Goal: Information Seeking & Learning: Learn about a topic

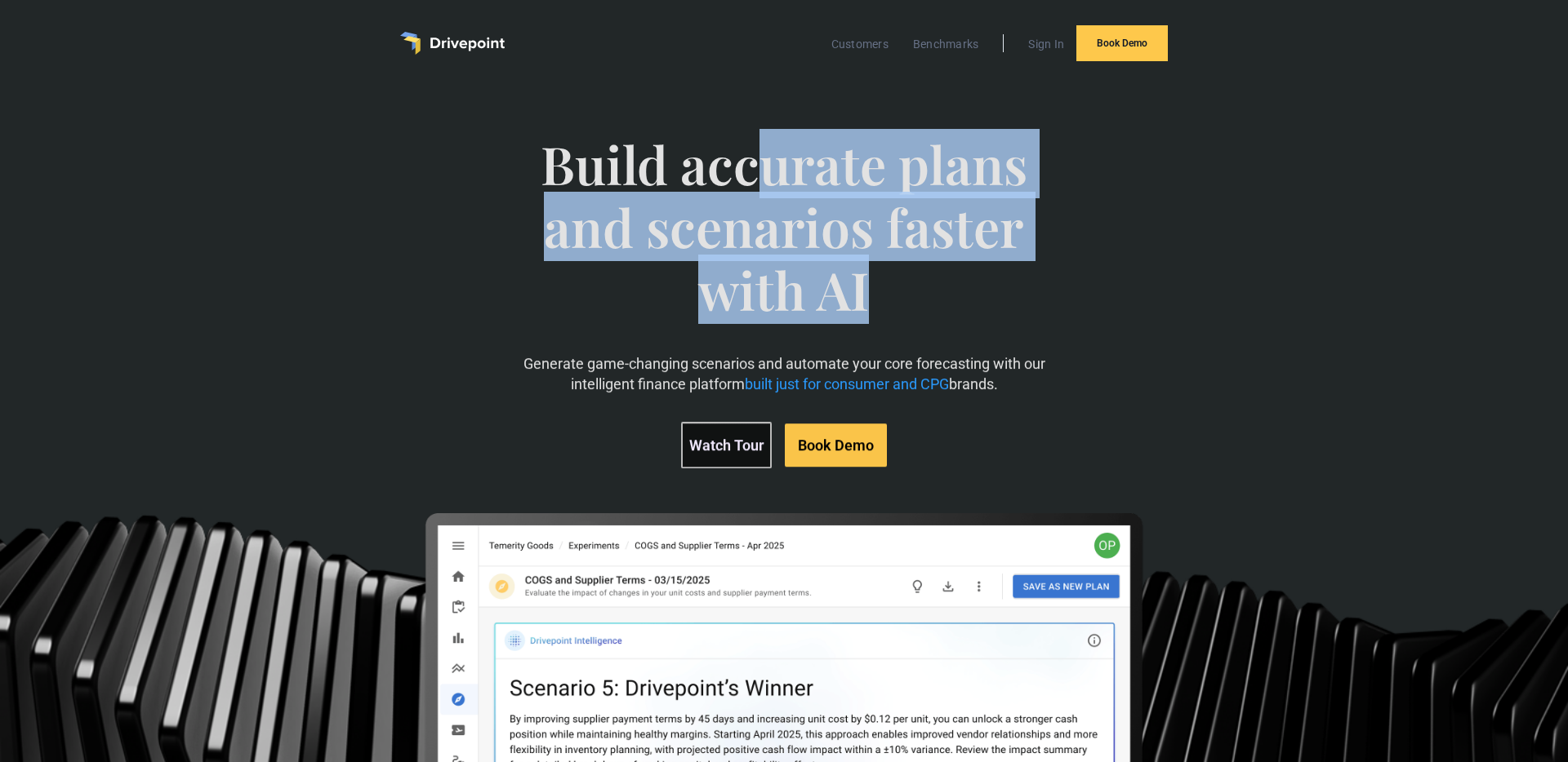
click at [761, 167] on span "Build accurate plans and scenarios faster with AI" at bounding box center [784, 243] width 540 height 220
click at [812, 180] on span "Build accurate plans and scenarios faster with AI" at bounding box center [784, 243] width 540 height 220
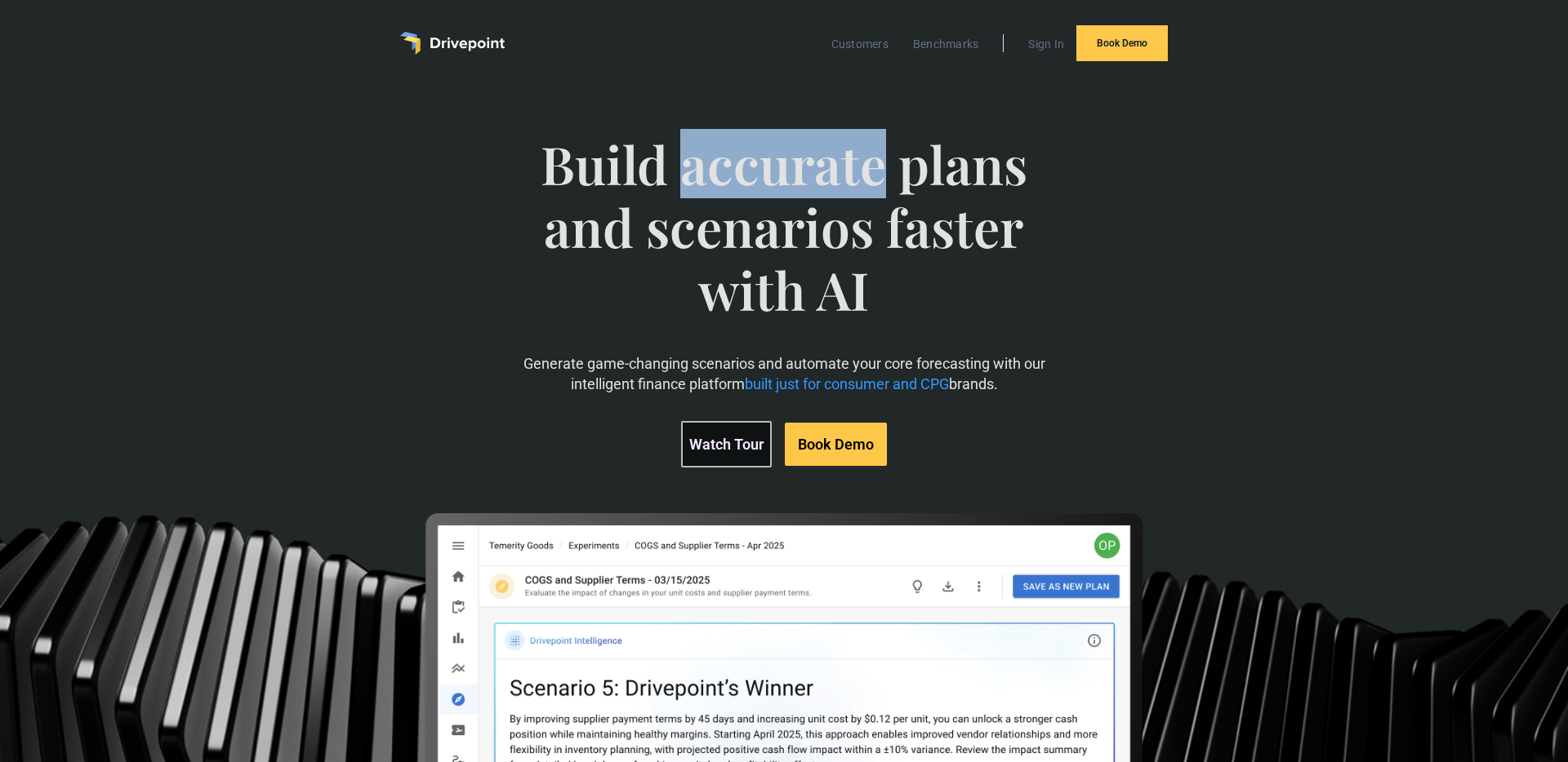
click at [812, 180] on span "Build accurate plans and scenarios faster with AI" at bounding box center [784, 243] width 540 height 220
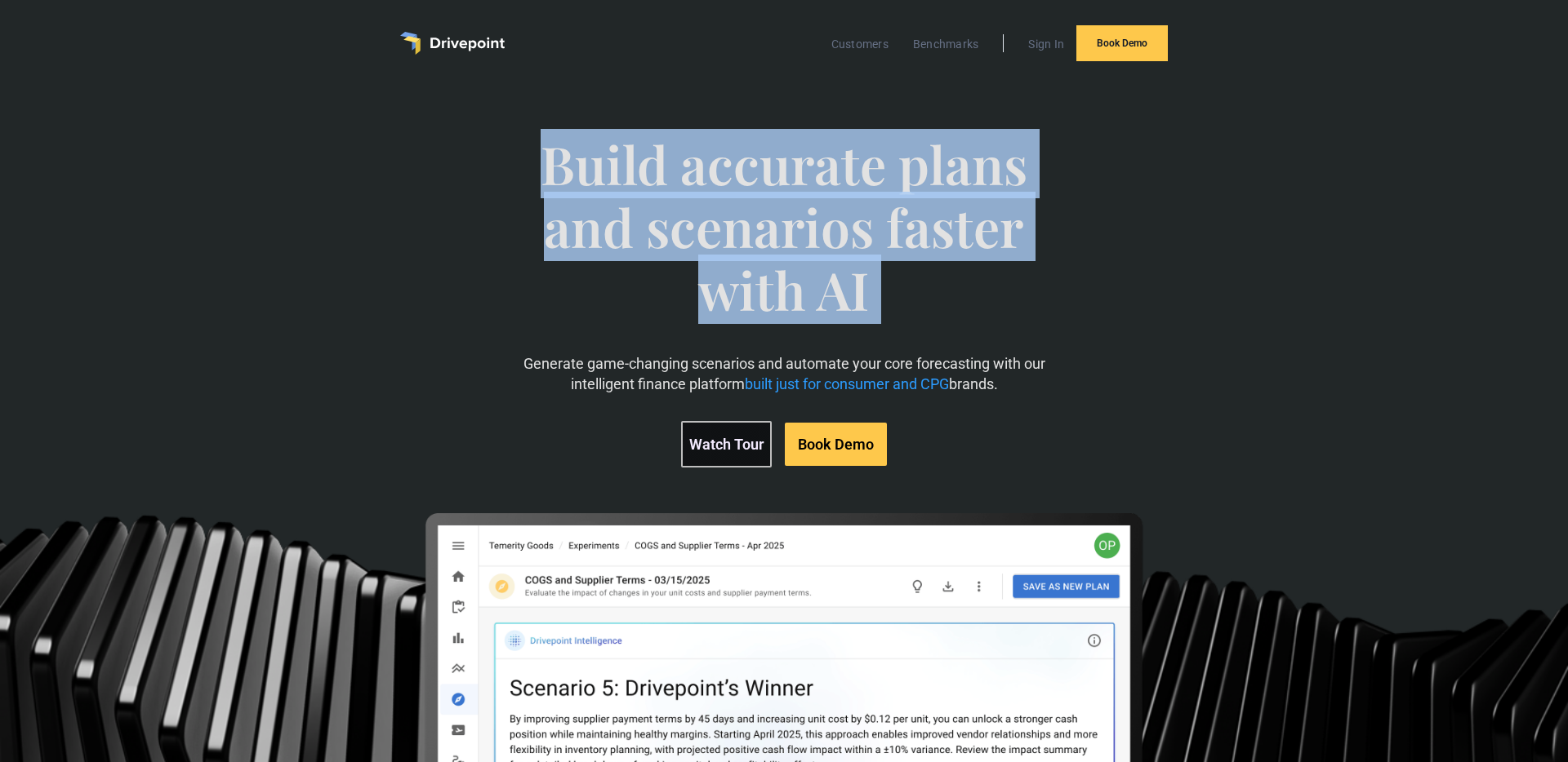
drag, startPoint x: 812, startPoint y: 180, endPoint x: 981, endPoint y: 171, distance: 169.2
click at [818, 179] on span "Build accurate plans and scenarios faster with AI" at bounding box center [784, 243] width 540 height 220
click at [981, 171] on span "Build accurate plans and scenarios faster with AI" at bounding box center [784, 243] width 540 height 220
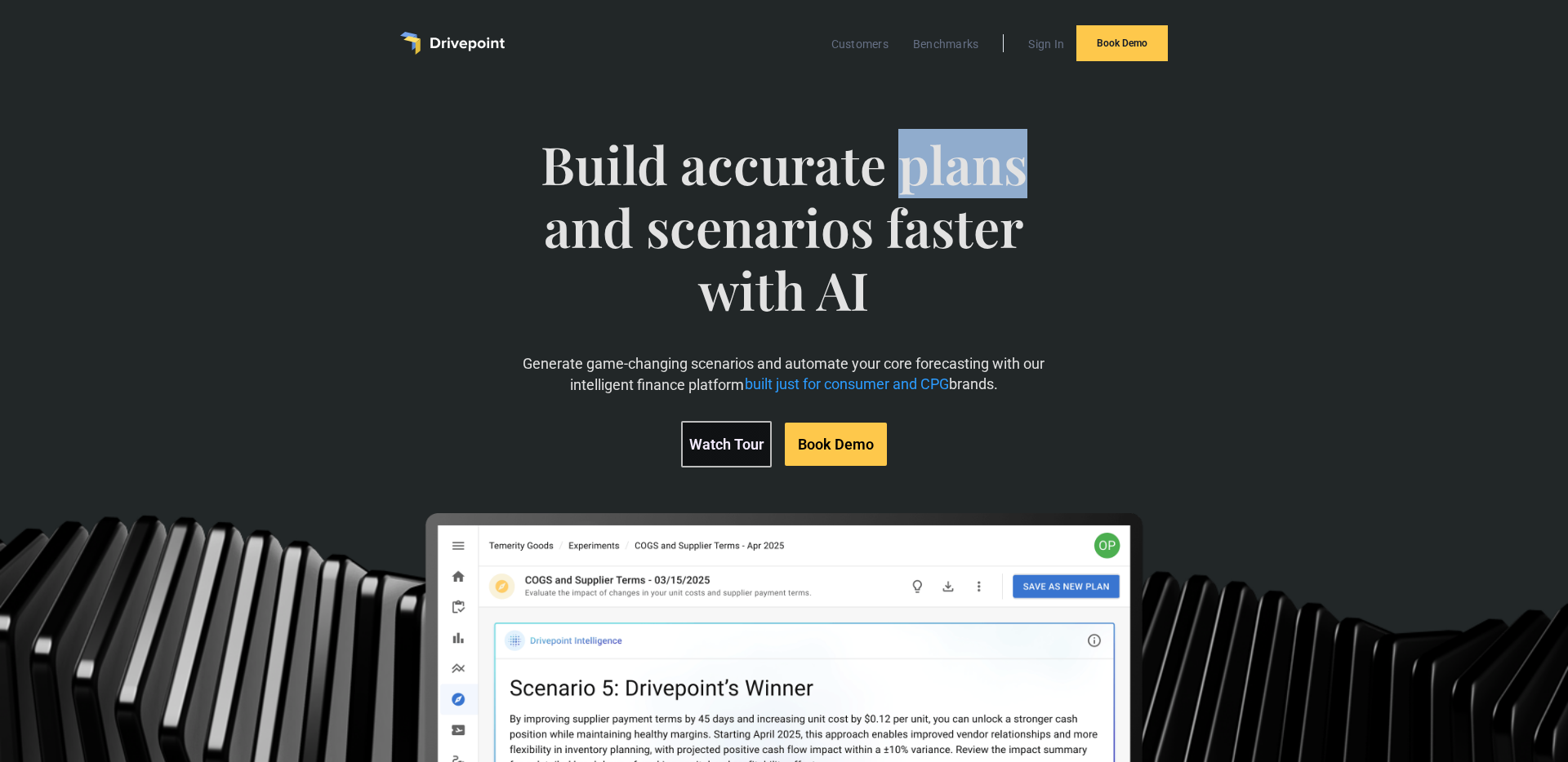
drag, startPoint x: 981, startPoint y: 171, endPoint x: 637, endPoint y: 181, distance: 344.1
click at [968, 172] on span "Build accurate plans and scenarios faster with AI" at bounding box center [784, 243] width 540 height 220
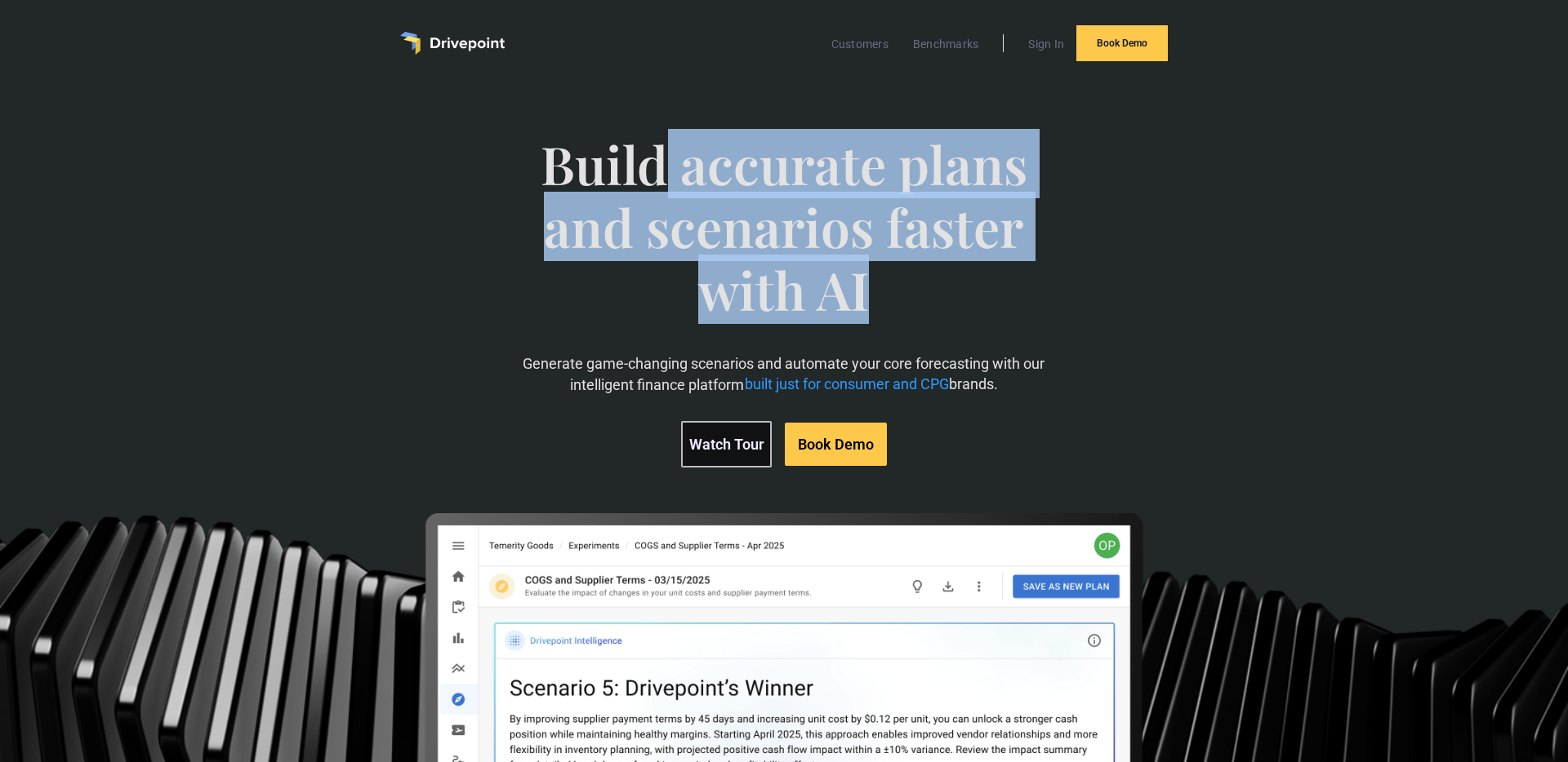
drag, startPoint x: 637, startPoint y: 181, endPoint x: 944, endPoint y: 326, distance: 339.5
click at [872, 326] on span "Build accurate plans and scenarios faster with AI" at bounding box center [784, 243] width 540 height 220
drag, startPoint x: 636, startPoint y: 182, endPoint x: 682, endPoint y: 186, distance: 46.2
click at [599, 167] on span "Build accurate plans and scenarios faster with AI" at bounding box center [784, 243] width 540 height 220
click at [682, 186] on span "Build accurate plans and scenarios faster with AI" at bounding box center [784, 243] width 540 height 220
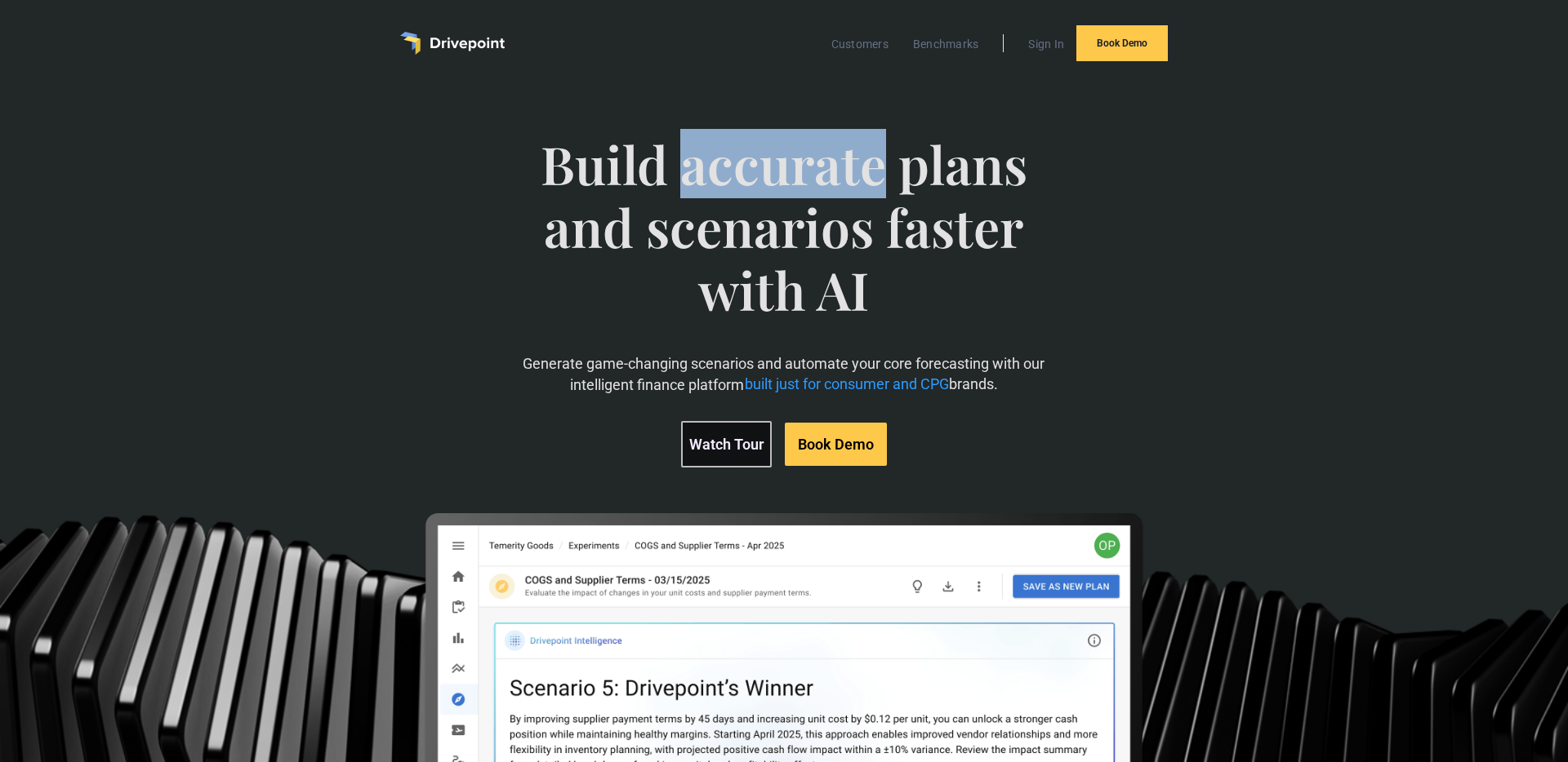
click at [682, 186] on span "Build accurate plans and scenarios faster with AI" at bounding box center [784, 243] width 540 height 220
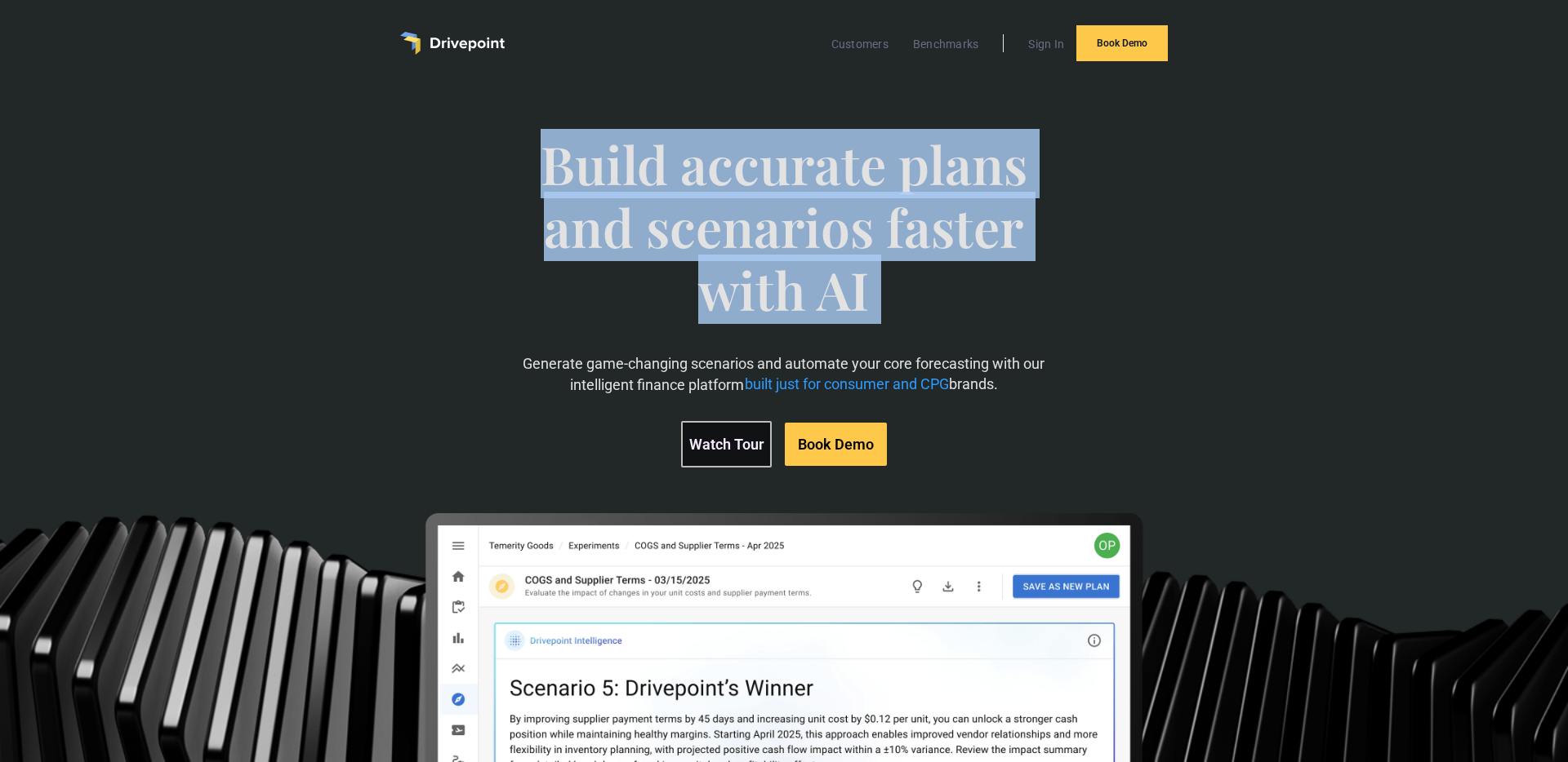
drag, startPoint x: 682, startPoint y: 186, endPoint x: 745, endPoint y: 200, distance: 64.5
click at [683, 186] on span "Build accurate plans and scenarios faster with AI" at bounding box center [784, 243] width 540 height 220
click at [965, 232] on span "Build accurate plans and scenarios faster with AI" at bounding box center [784, 243] width 540 height 220
click at [811, 230] on span "Build accurate plans and scenarios faster with AI" at bounding box center [784, 243] width 540 height 220
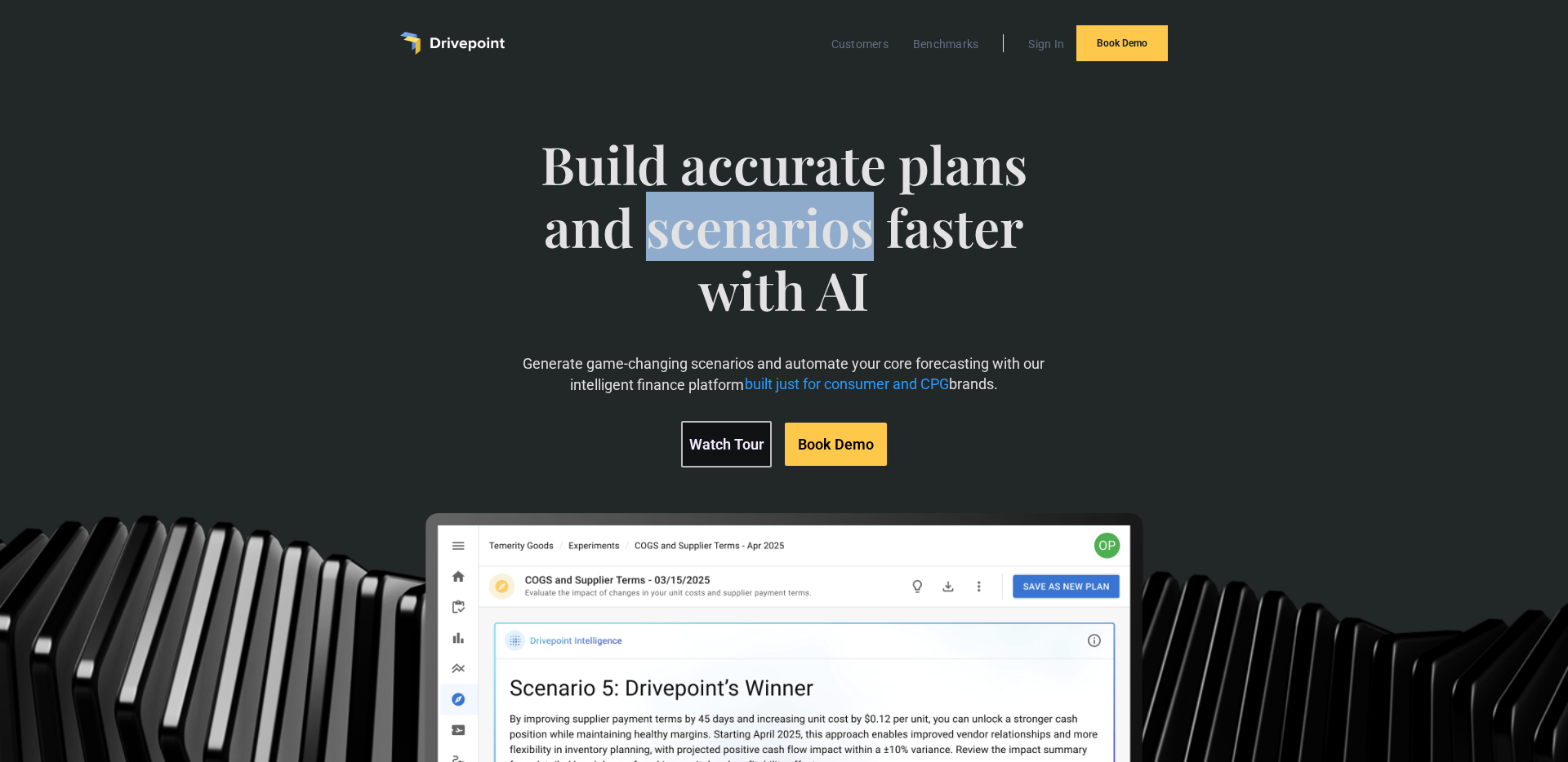
click at [811, 230] on span "Build accurate plans and scenarios faster with AI" at bounding box center [784, 243] width 540 height 220
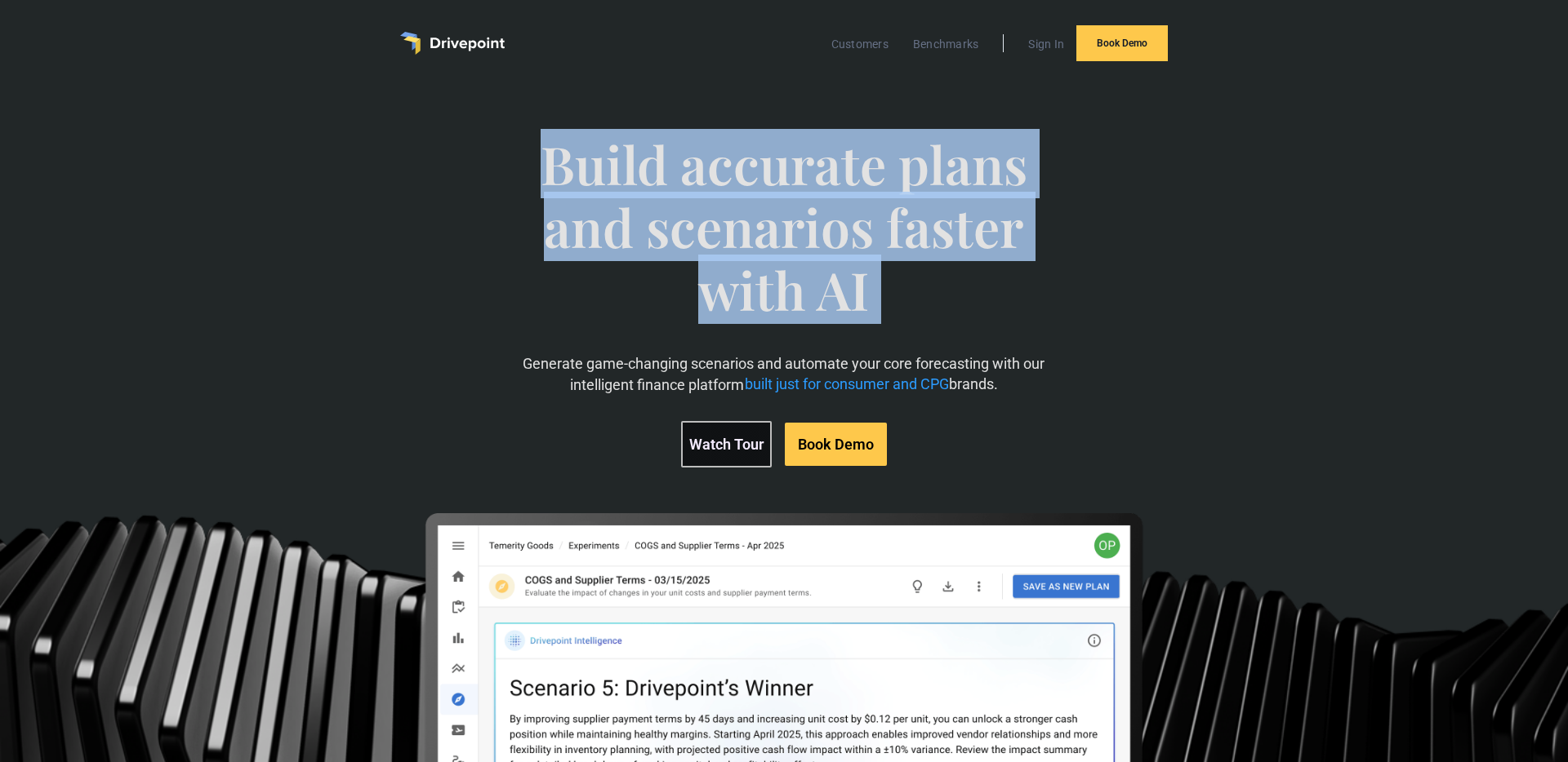
drag, startPoint x: 811, startPoint y: 230, endPoint x: 826, endPoint y: 229, distance: 15.0
click at [814, 230] on span "Build accurate plans and scenarios faster with AI" at bounding box center [784, 243] width 540 height 220
click at [826, 229] on span "Build accurate plans and scenarios faster with AI" at bounding box center [784, 243] width 540 height 220
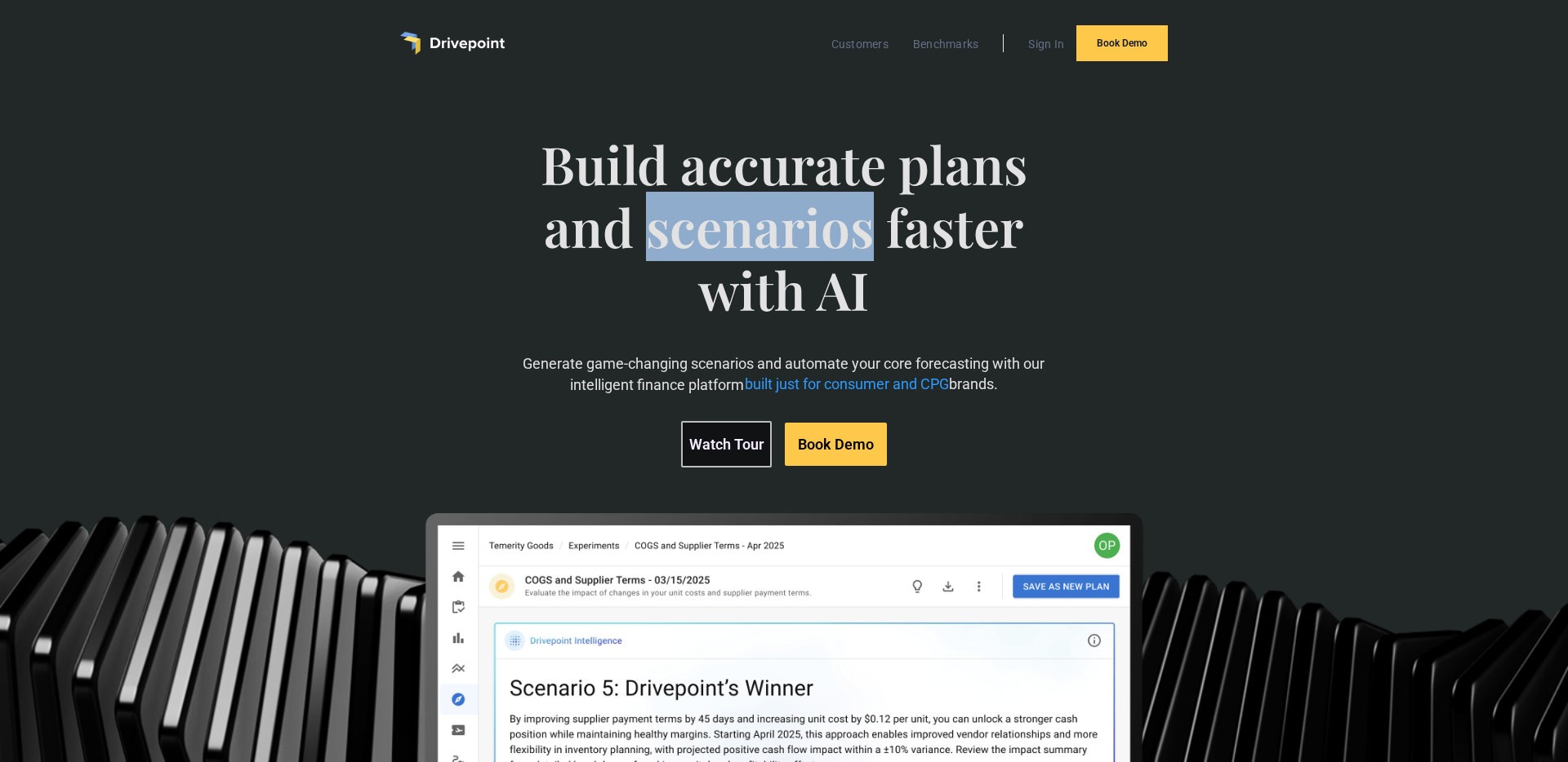
drag, startPoint x: 826, startPoint y: 229, endPoint x: 978, endPoint y: 230, distance: 152.0
click at [827, 229] on span "Build accurate plans and scenarios faster with AI" at bounding box center [784, 243] width 540 height 220
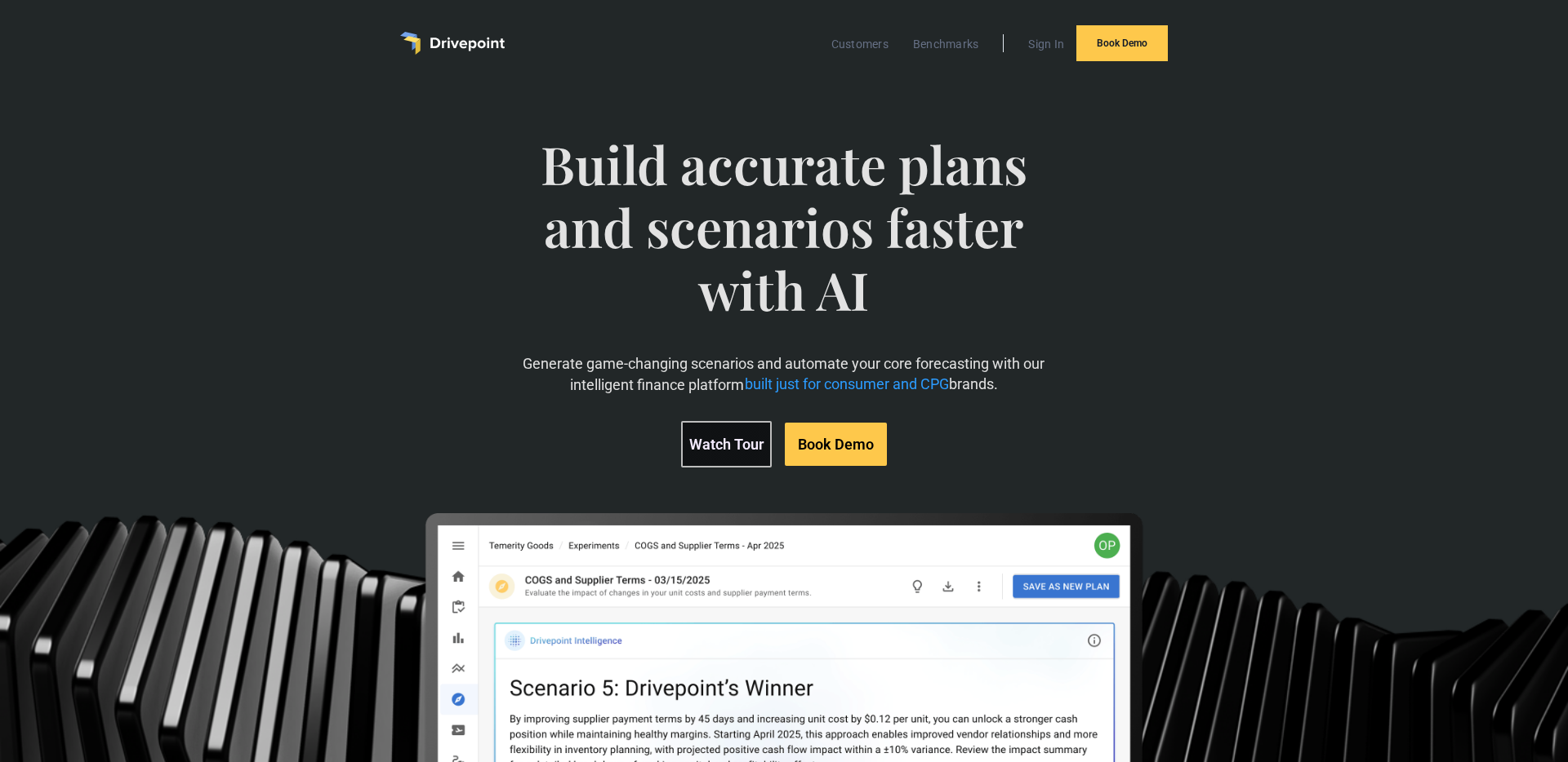
click at [978, 230] on span "Build accurate plans and scenarios faster with AI" at bounding box center [784, 243] width 540 height 220
drag, startPoint x: 978, startPoint y: 230, endPoint x: 782, endPoint y: 229, distance: 196.0
click at [964, 225] on span "Build accurate plans and scenarios faster with AI" at bounding box center [784, 243] width 540 height 220
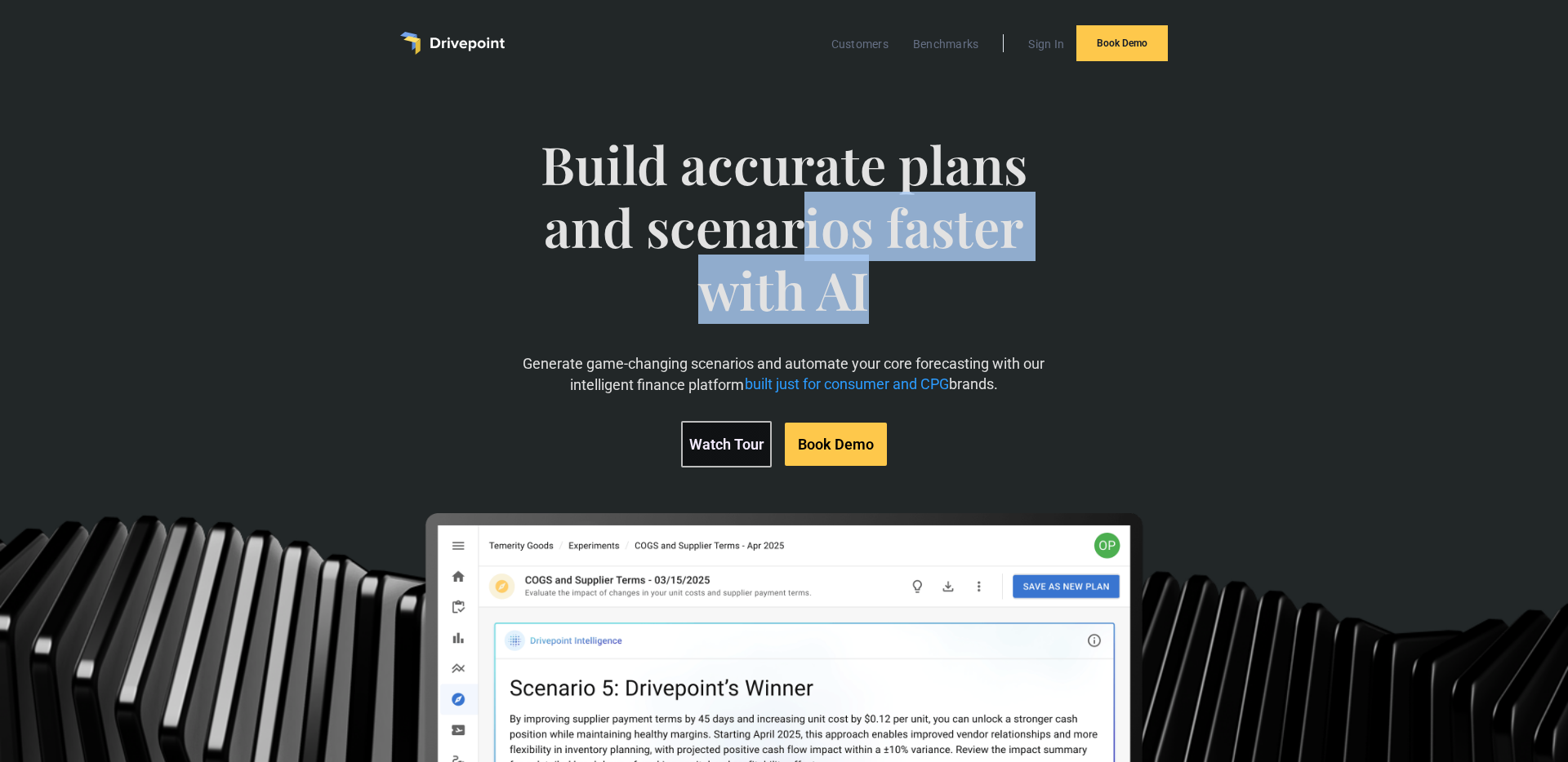
drag, startPoint x: 782, startPoint y: 229, endPoint x: 973, endPoint y: 344, distance: 222.9
click at [973, 344] on span "Build accurate plans and scenarios faster with AI" at bounding box center [784, 243] width 540 height 220
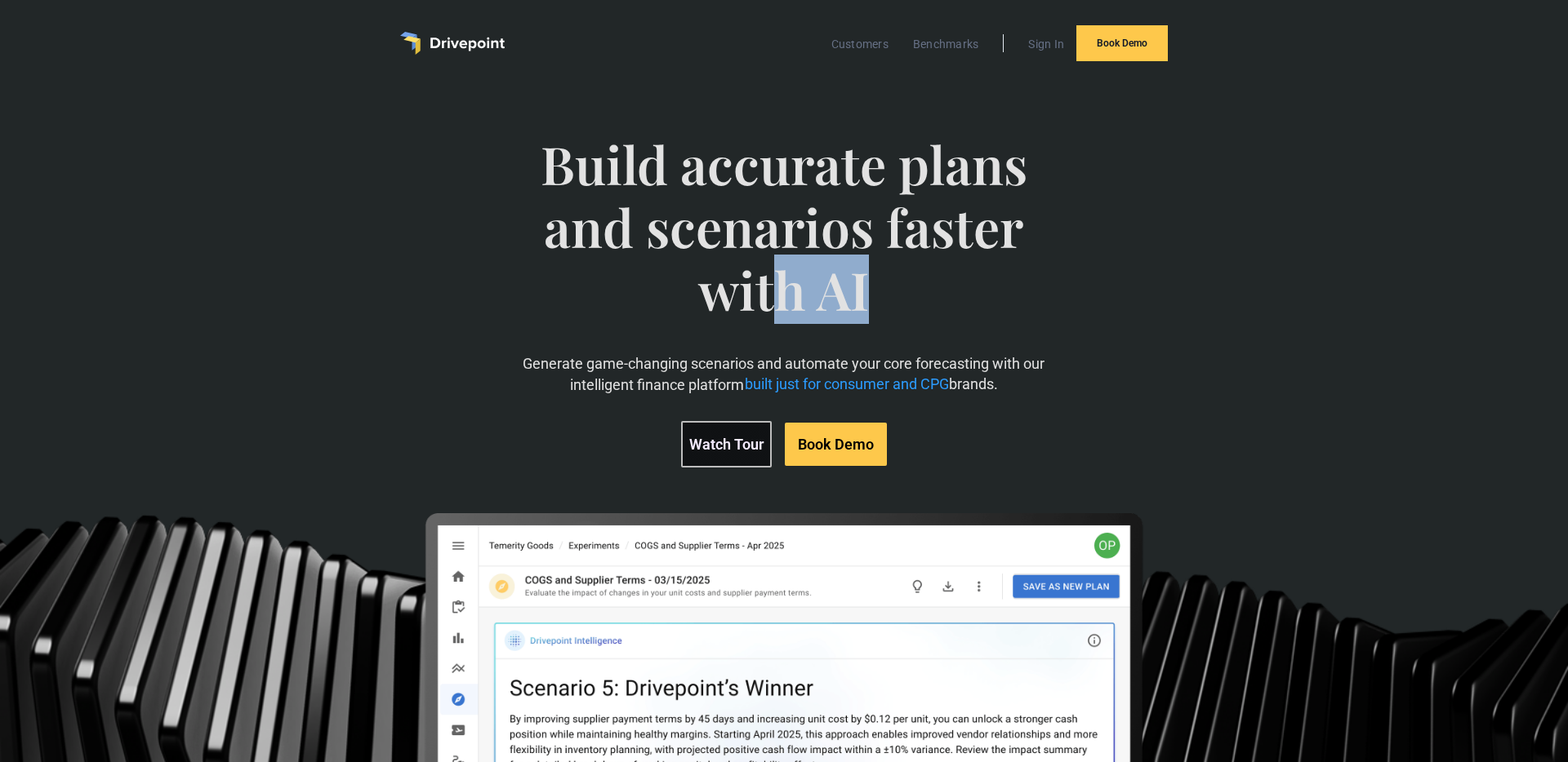
drag, startPoint x: 973, startPoint y: 344, endPoint x: 806, endPoint y: 301, distance: 172.4
click at [803, 300] on span "Build accurate plans and scenarios faster with AI" at bounding box center [784, 243] width 540 height 220
click at [806, 301] on span "Build accurate plans and scenarios faster with AI" at bounding box center [784, 243] width 540 height 220
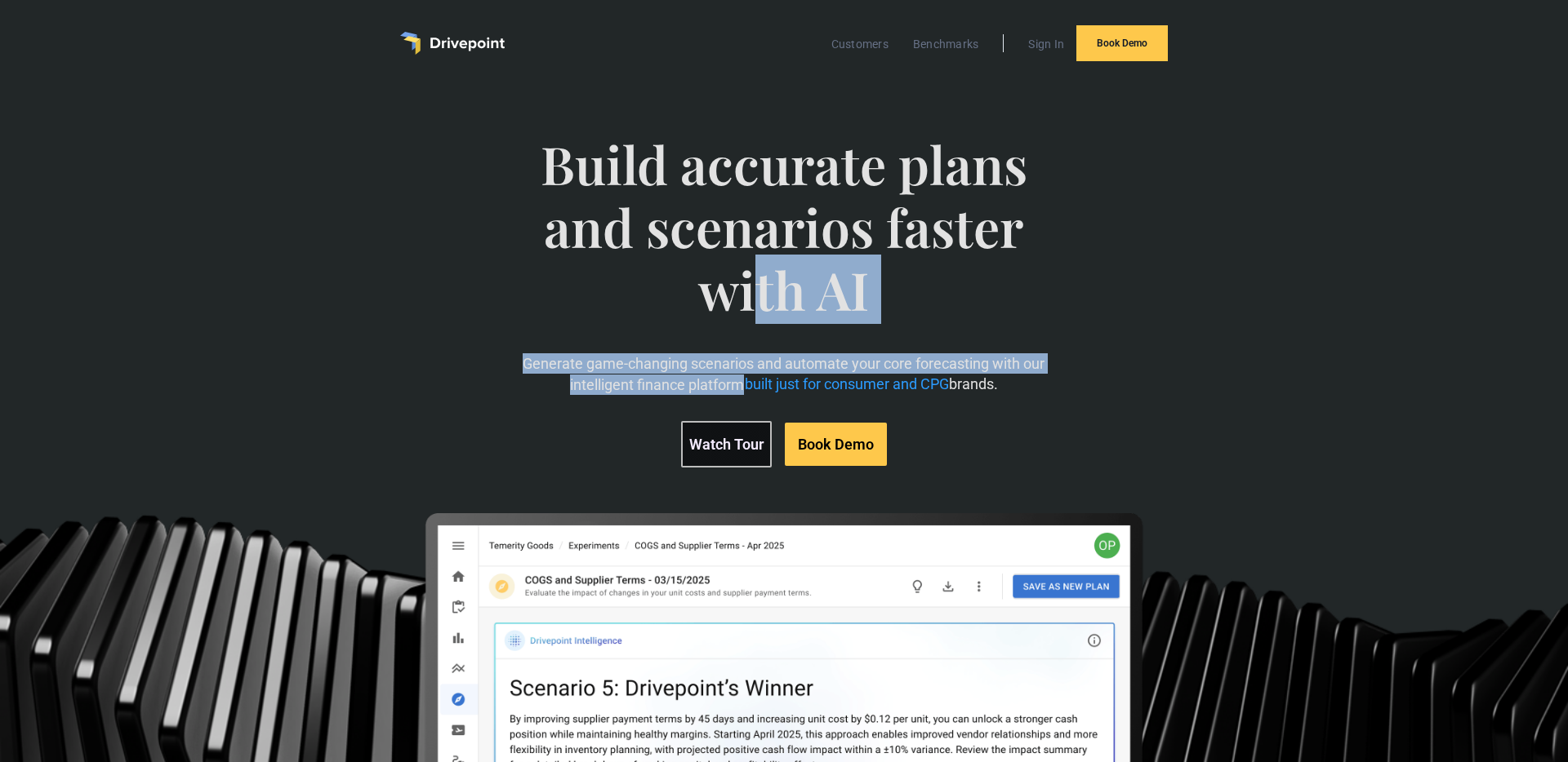
drag, startPoint x: 747, startPoint y: 316, endPoint x: 741, endPoint y: 372, distance: 56.3
click at [736, 385] on div "Build accurate plans and scenarios faster with AI Generate game-changing scenar…" at bounding box center [784, 300] width 540 height 400
click at [745, 359] on p "Generate game-changing scenarios and automate your core forecasting with our in…" at bounding box center [784, 374] width 540 height 41
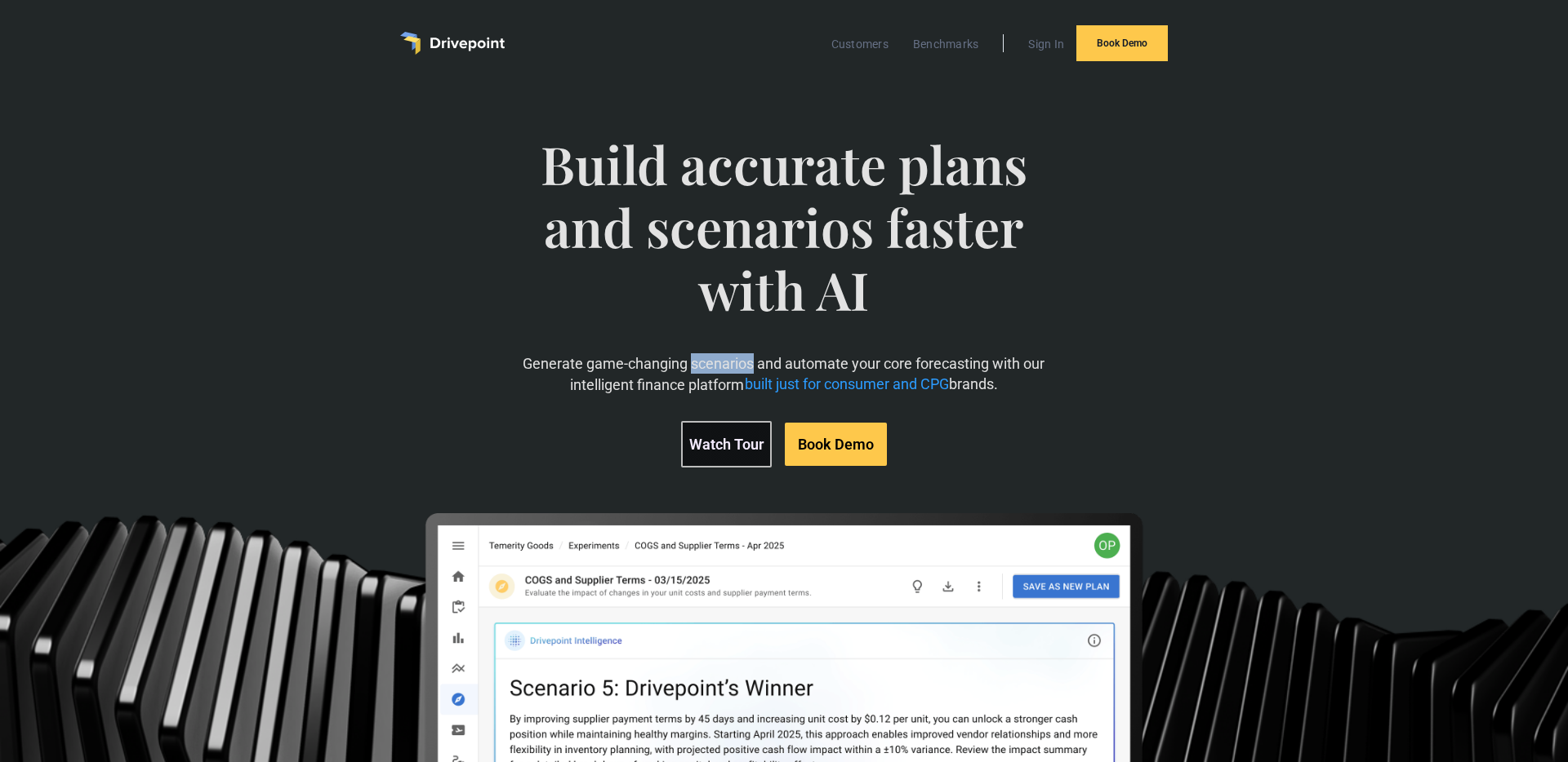
click at [745, 359] on p "Generate game-changing scenarios and automate your core forecasting with our in…" at bounding box center [784, 374] width 540 height 41
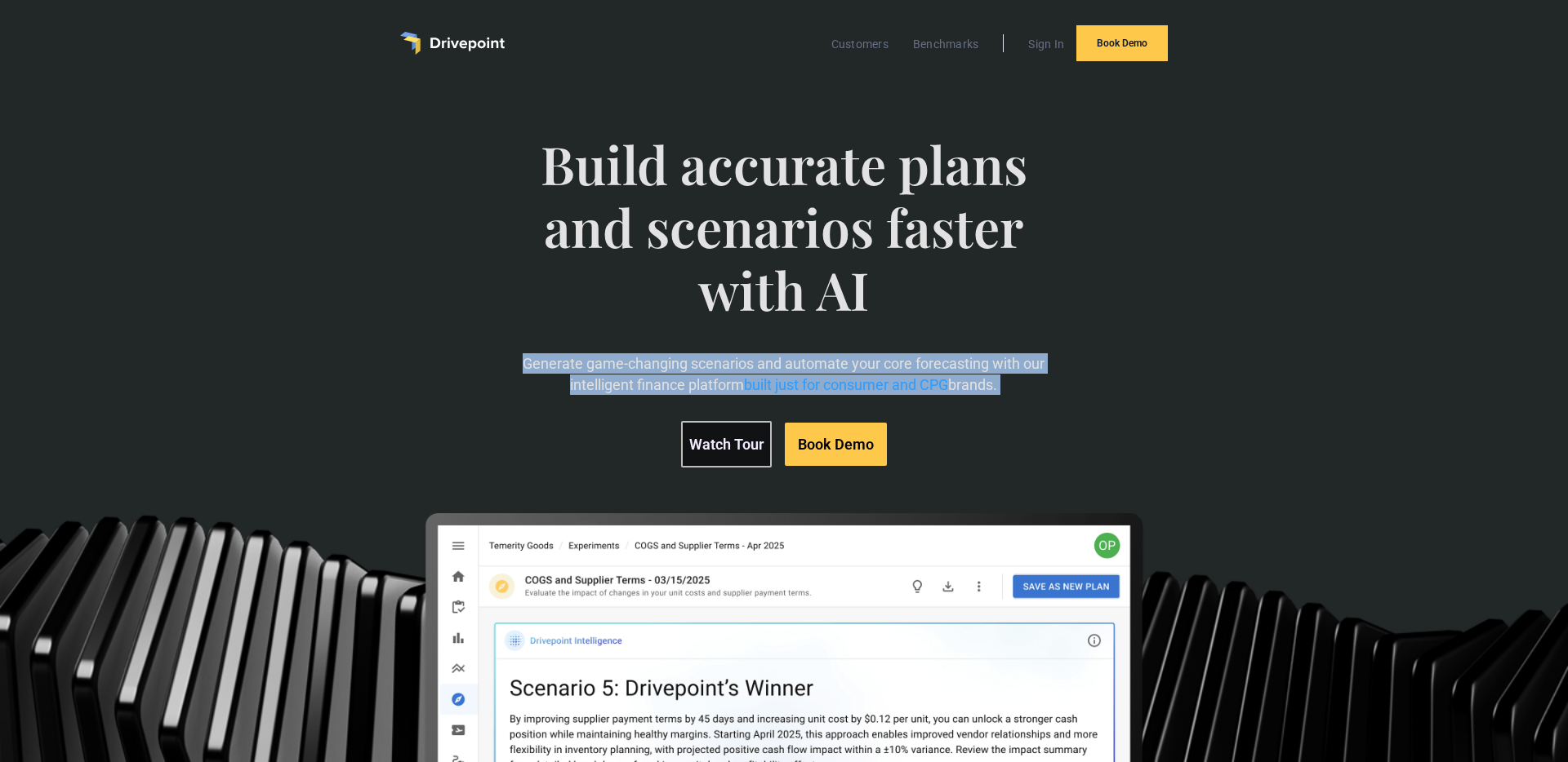
drag, startPoint x: 745, startPoint y: 359, endPoint x: 778, endPoint y: 363, distance: 33.2
click at [758, 361] on p "Generate game-changing scenarios and automate your core forecasting with our in…" at bounding box center [784, 374] width 540 height 41
click at [778, 363] on p "Generate game-changing scenarios and automate your core forecasting with our in…" at bounding box center [784, 374] width 540 height 41
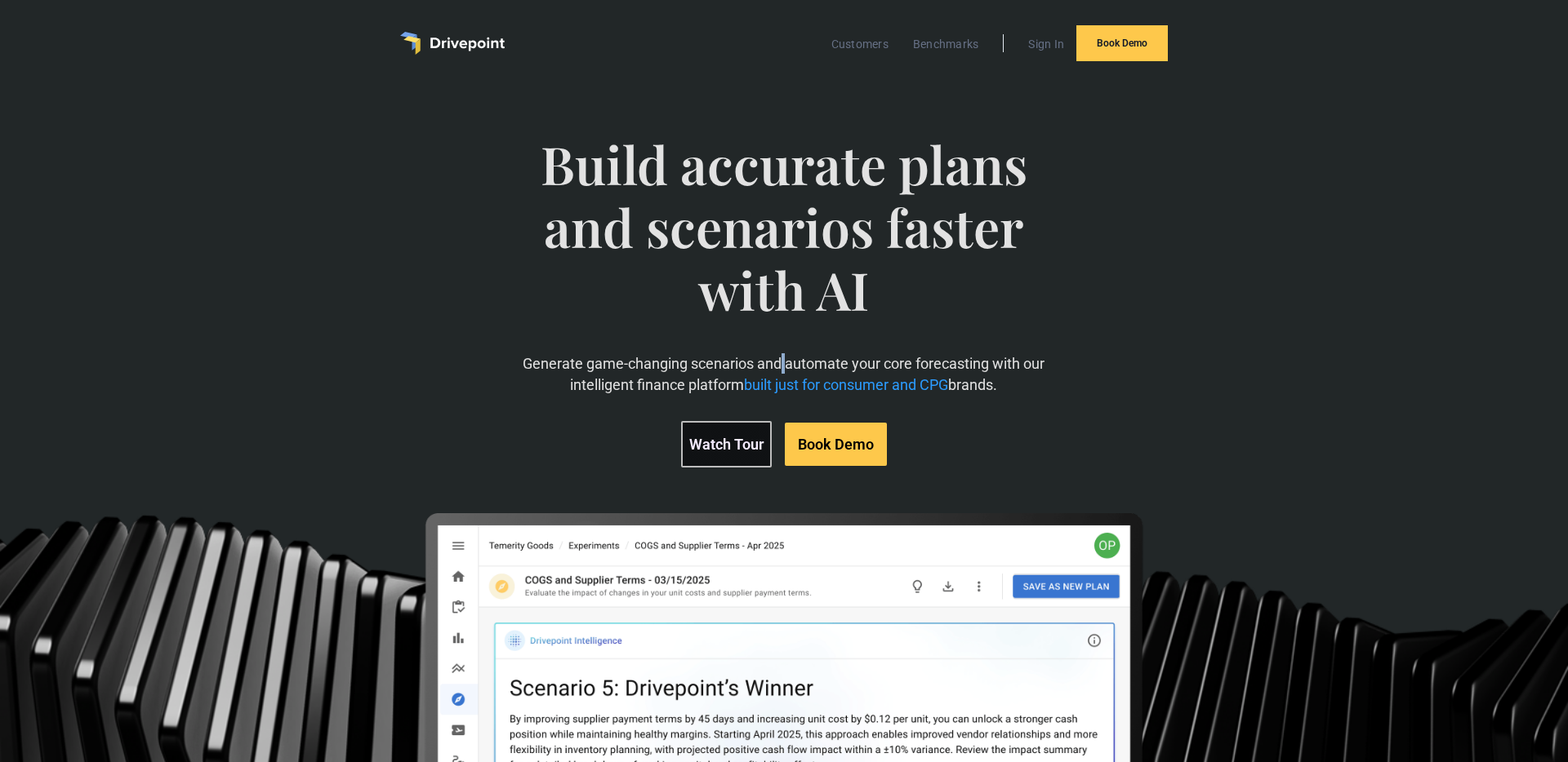
click at [778, 363] on p "Generate game-changing scenarios and automate your core forecasting with our in…" at bounding box center [784, 374] width 540 height 41
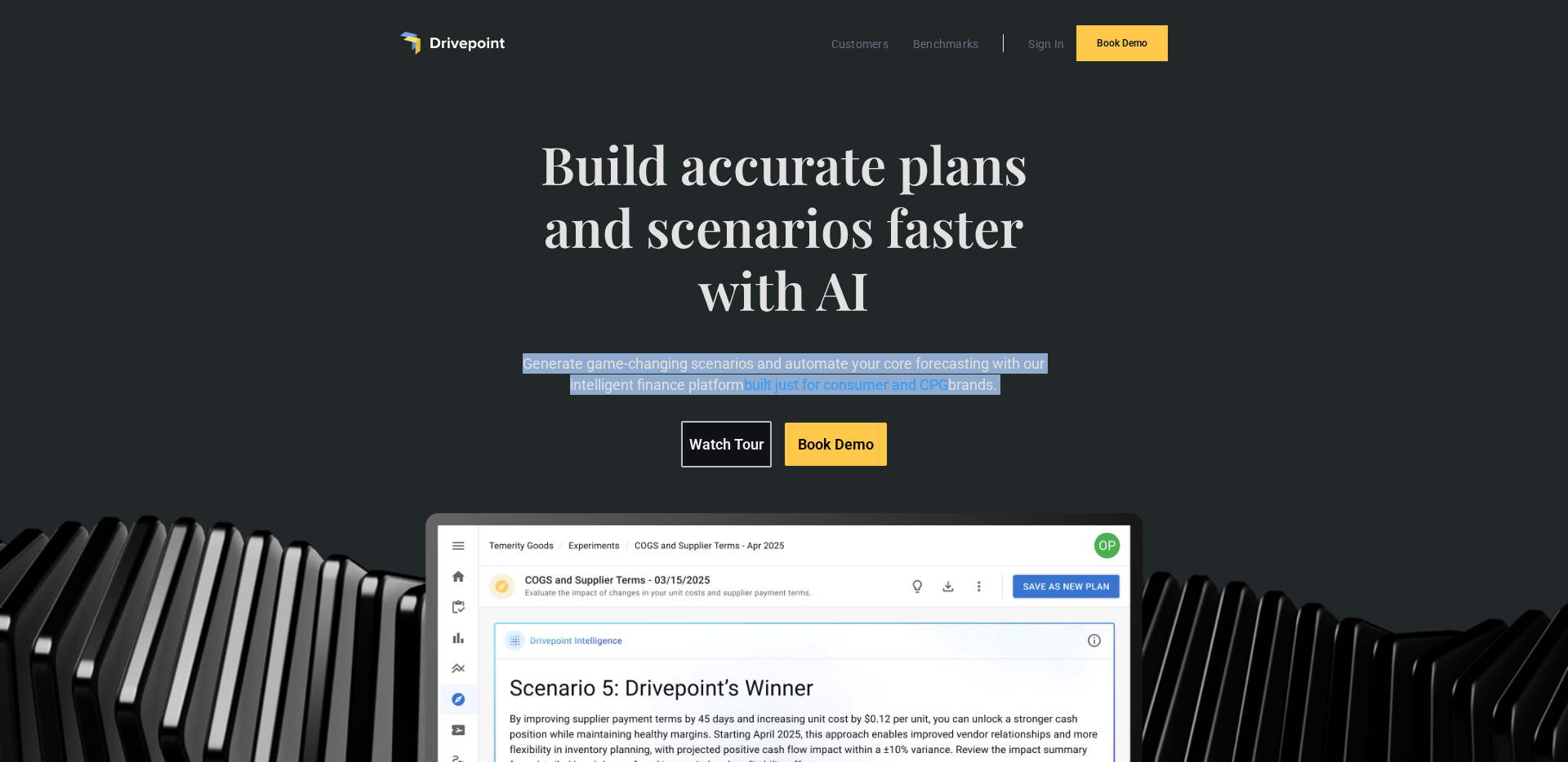
click at [774, 363] on p "Generate game-changing scenarios and automate your core forecasting with our in…" at bounding box center [784, 374] width 540 height 41
click at [766, 365] on p "Generate game-changing scenarios and automate your core forecasting with our in…" at bounding box center [784, 374] width 540 height 41
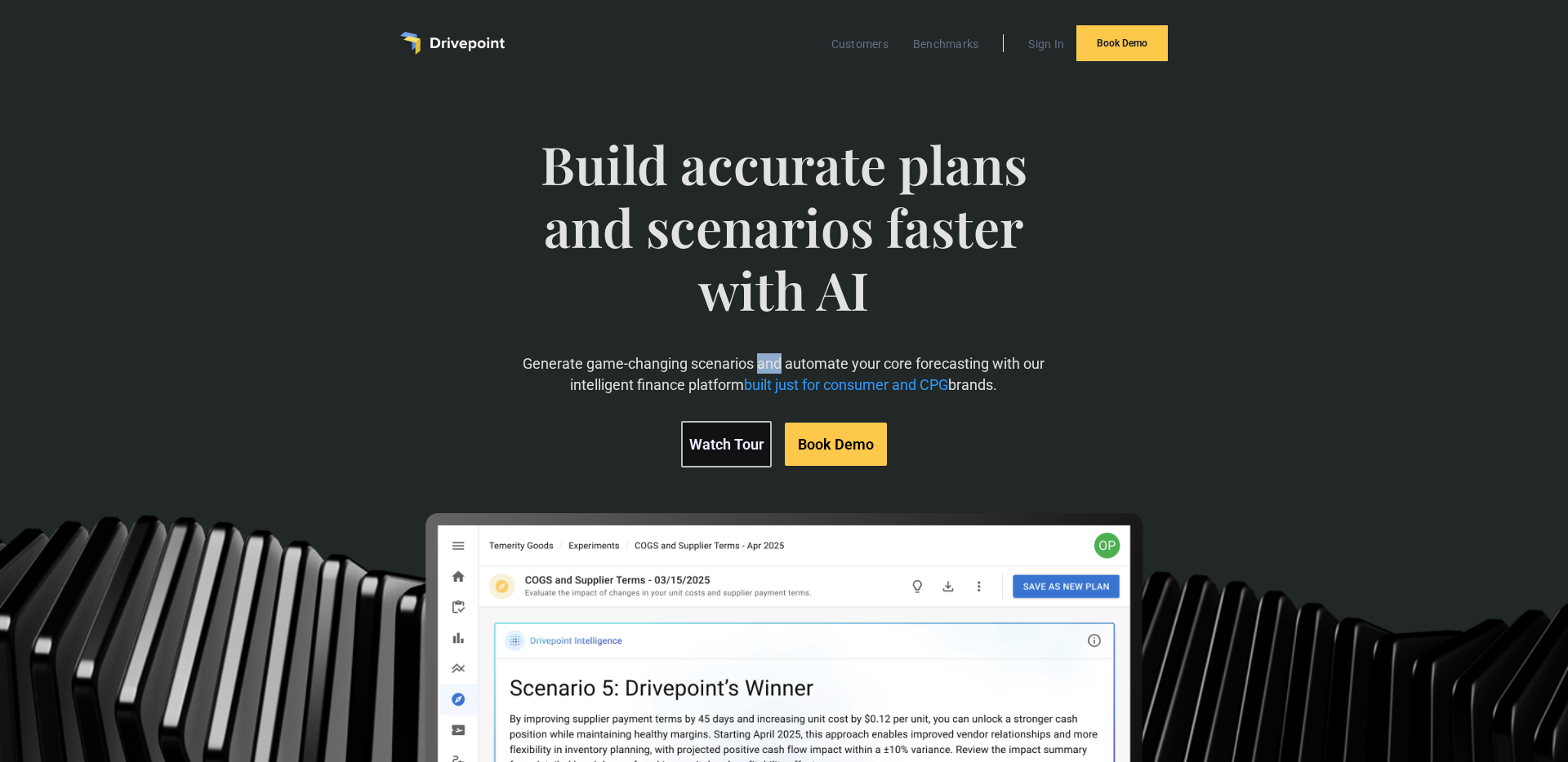
drag, startPoint x: 766, startPoint y: 365, endPoint x: 823, endPoint y: 363, distance: 57.0
click at [770, 365] on p "Generate game-changing scenarios and automate your core forecasting with our in…" at bounding box center [784, 374] width 540 height 41
drag, startPoint x: 823, startPoint y: 363, endPoint x: 666, endPoint y: 363, distance: 157.0
click at [647, 359] on p "Generate game-changing scenarios and automate your core forecasting with our in…" at bounding box center [784, 374] width 540 height 41
click at [707, 370] on p "Generate game-changing scenarios and automate your core forecasting with our in…" at bounding box center [784, 374] width 540 height 41
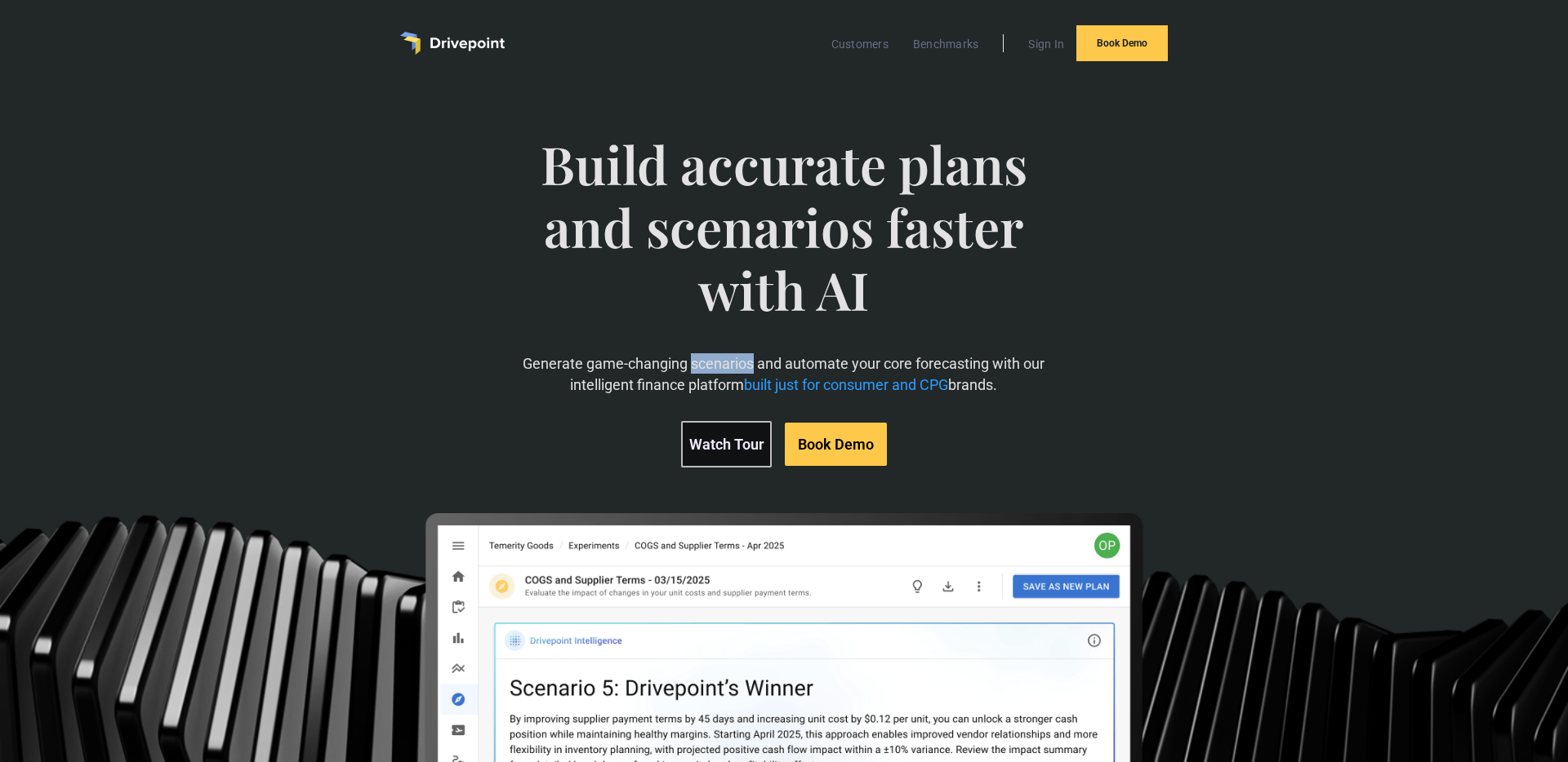
click at [707, 370] on p "Generate game-changing scenarios and automate your core forecasting with our in…" at bounding box center [784, 374] width 540 height 41
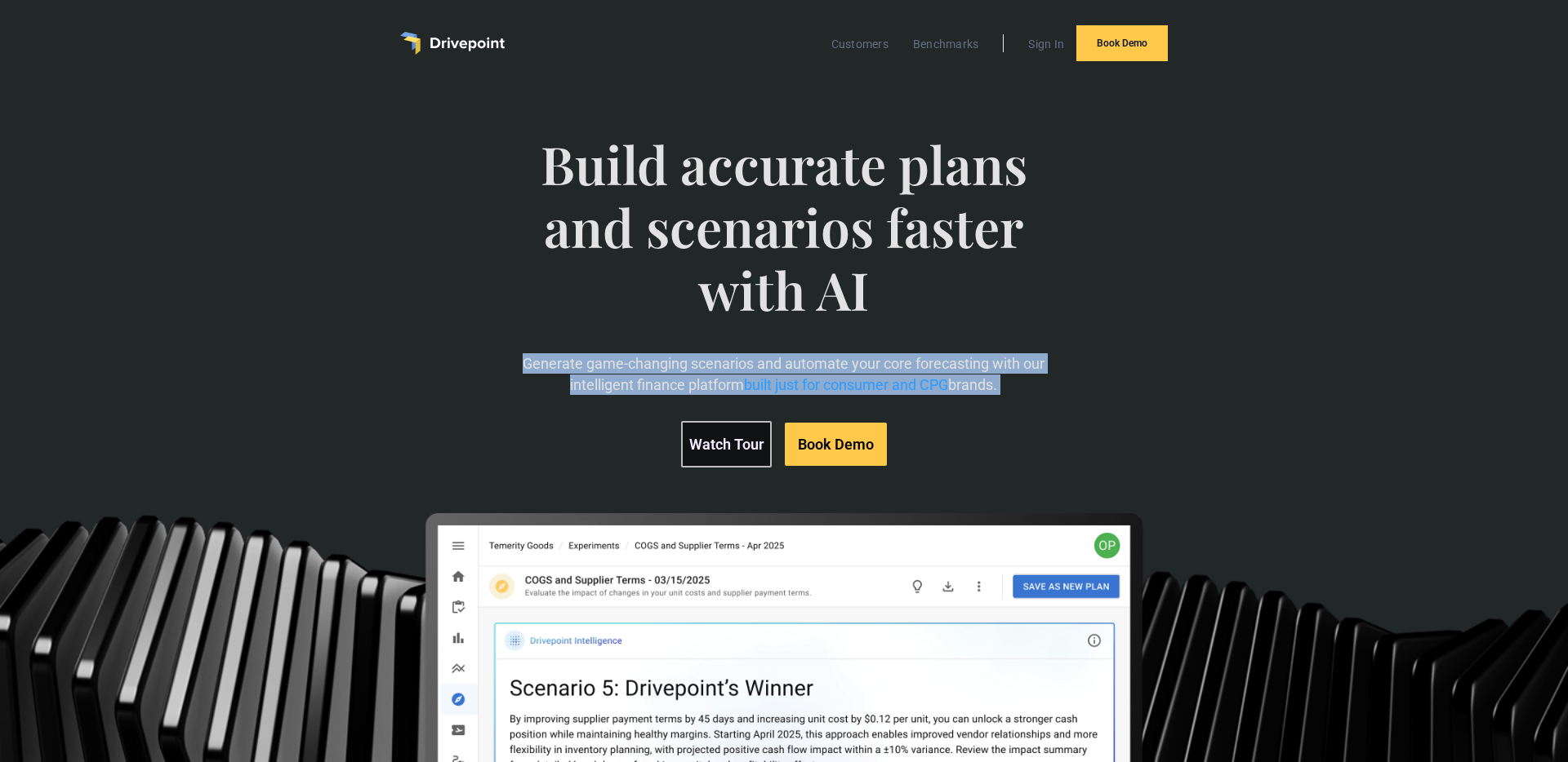
drag, startPoint x: 707, startPoint y: 370, endPoint x: 761, endPoint y: 365, distance: 54.2
click at [719, 370] on p "Generate game-changing scenarios and automate your core forecasting with our in…" at bounding box center [784, 374] width 540 height 41
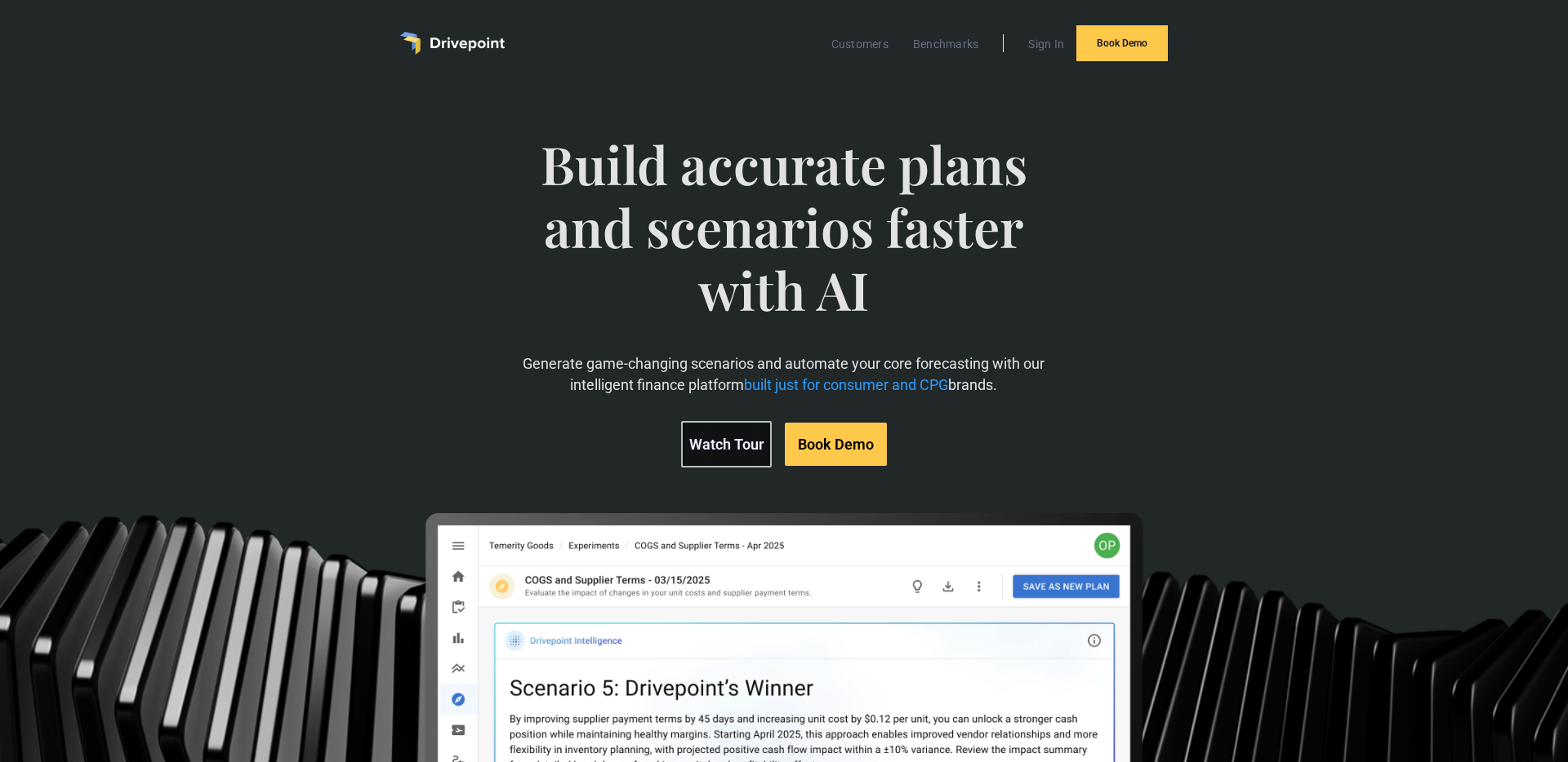
drag, startPoint x: 786, startPoint y: 363, endPoint x: 767, endPoint y: 367, distance: 19.4
click at [781, 363] on p "Generate game-changing scenarios and automate your core forecasting with our in…" at bounding box center [784, 374] width 540 height 41
click at [770, 367] on p "Generate game-changing scenarios and automate your core forecasting with our in…" at bounding box center [784, 374] width 540 height 41
click at [774, 367] on p "Generate game-changing scenarios and automate your core forecasting with our in…" at bounding box center [784, 374] width 540 height 41
drag, startPoint x: 605, startPoint y: 357, endPoint x: 631, endPoint y: 363, distance: 26.7
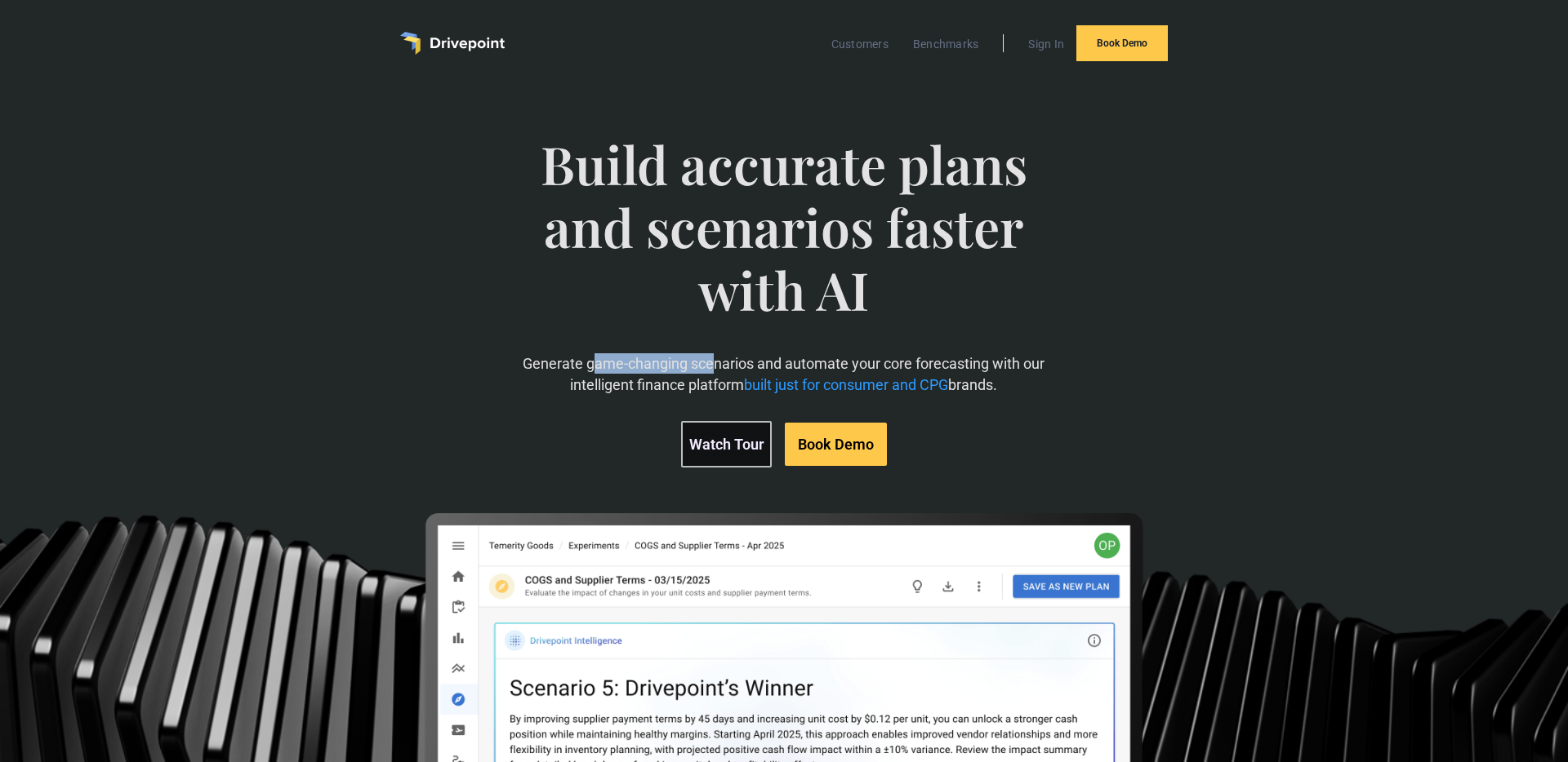
click at [596, 358] on p "Generate game-changing scenarios and automate your core forecasting with our in…" at bounding box center [784, 374] width 540 height 41
click at [631, 363] on p "Generate game-changing scenarios and automate your core forecasting with our in…" at bounding box center [784, 374] width 540 height 41
click at [626, 364] on p "Generate game-changing scenarios and automate your core forecasting with our in…" at bounding box center [784, 374] width 540 height 41
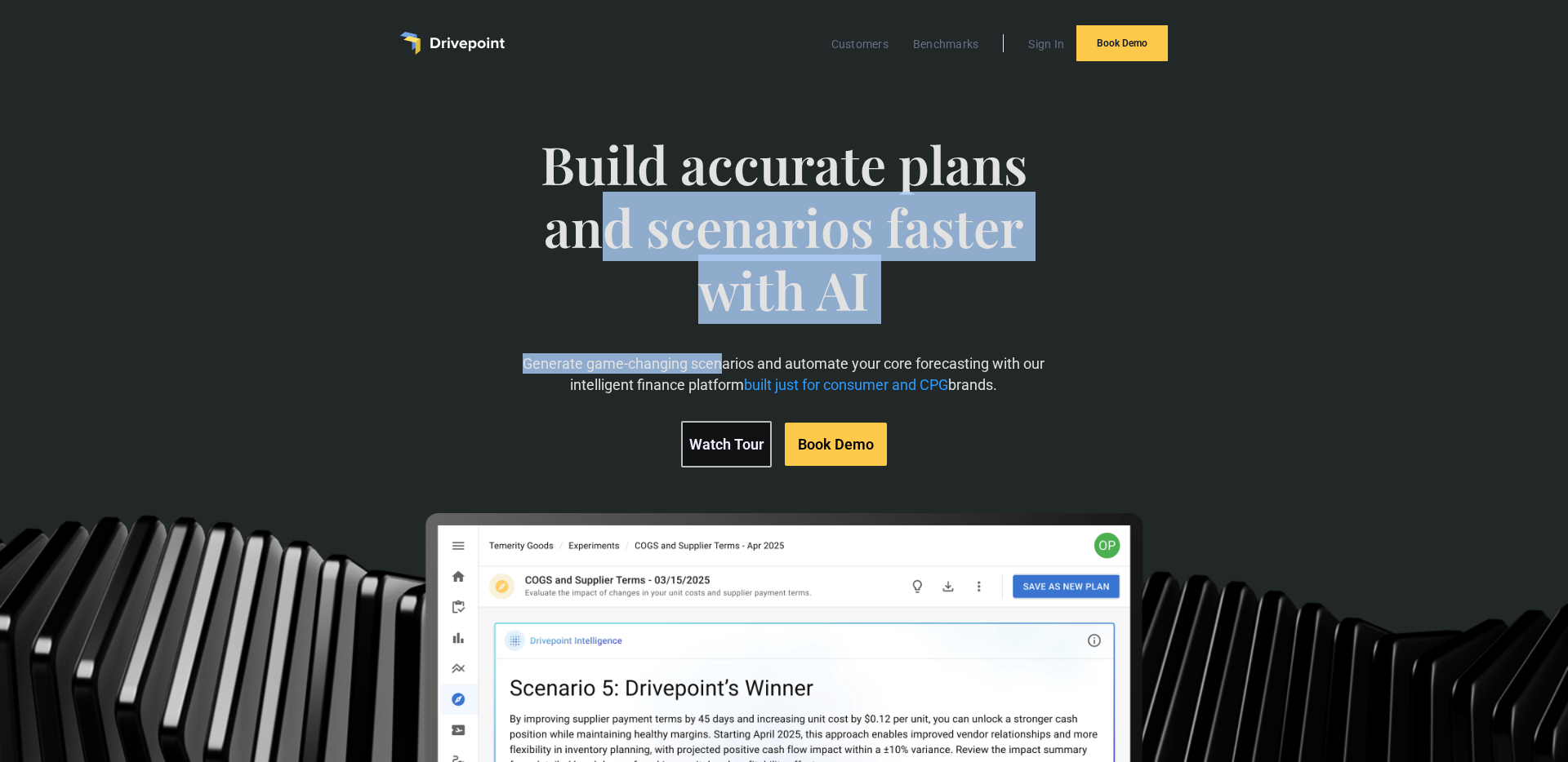
drag, startPoint x: 610, startPoint y: 201, endPoint x: 718, endPoint y: 373, distance: 203.1
click at [718, 373] on div "Build accurate plans and scenarios faster with AI Generate game-changing scenar…" at bounding box center [784, 300] width 540 height 400
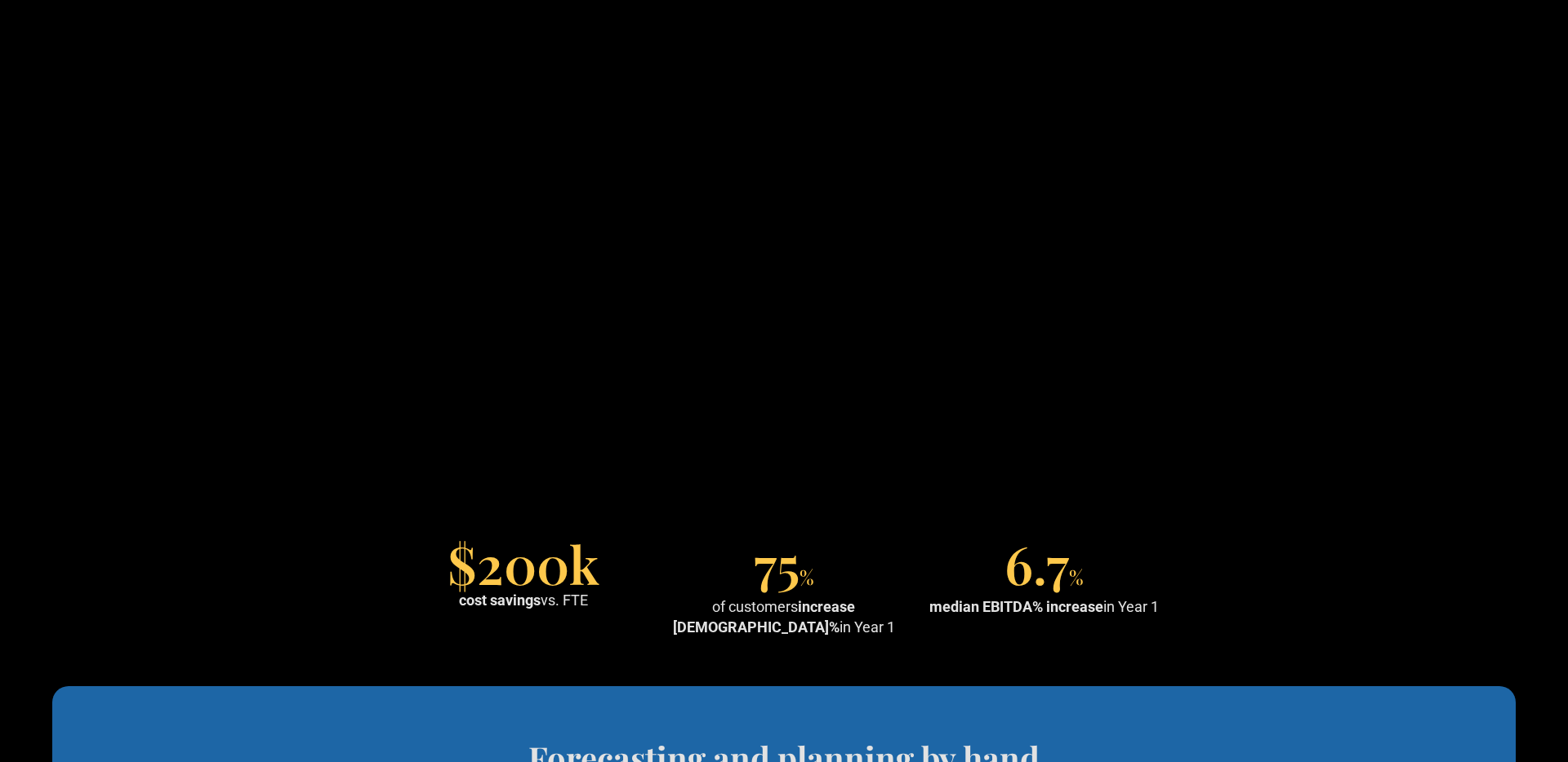
scroll to position [1143, 0]
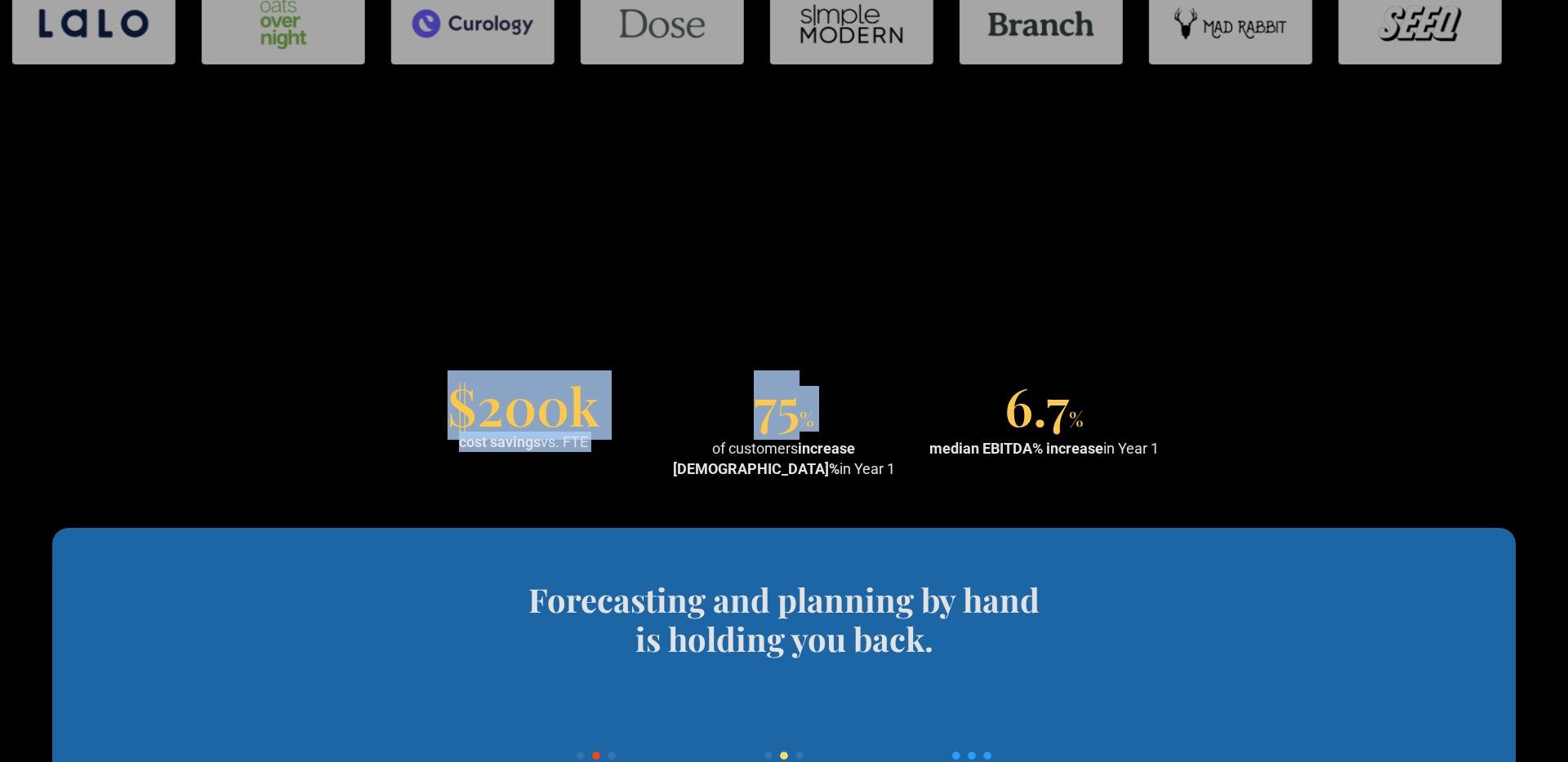
drag, startPoint x: 576, startPoint y: 294, endPoint x: 807, endPoint y: 524, distance: 326.0
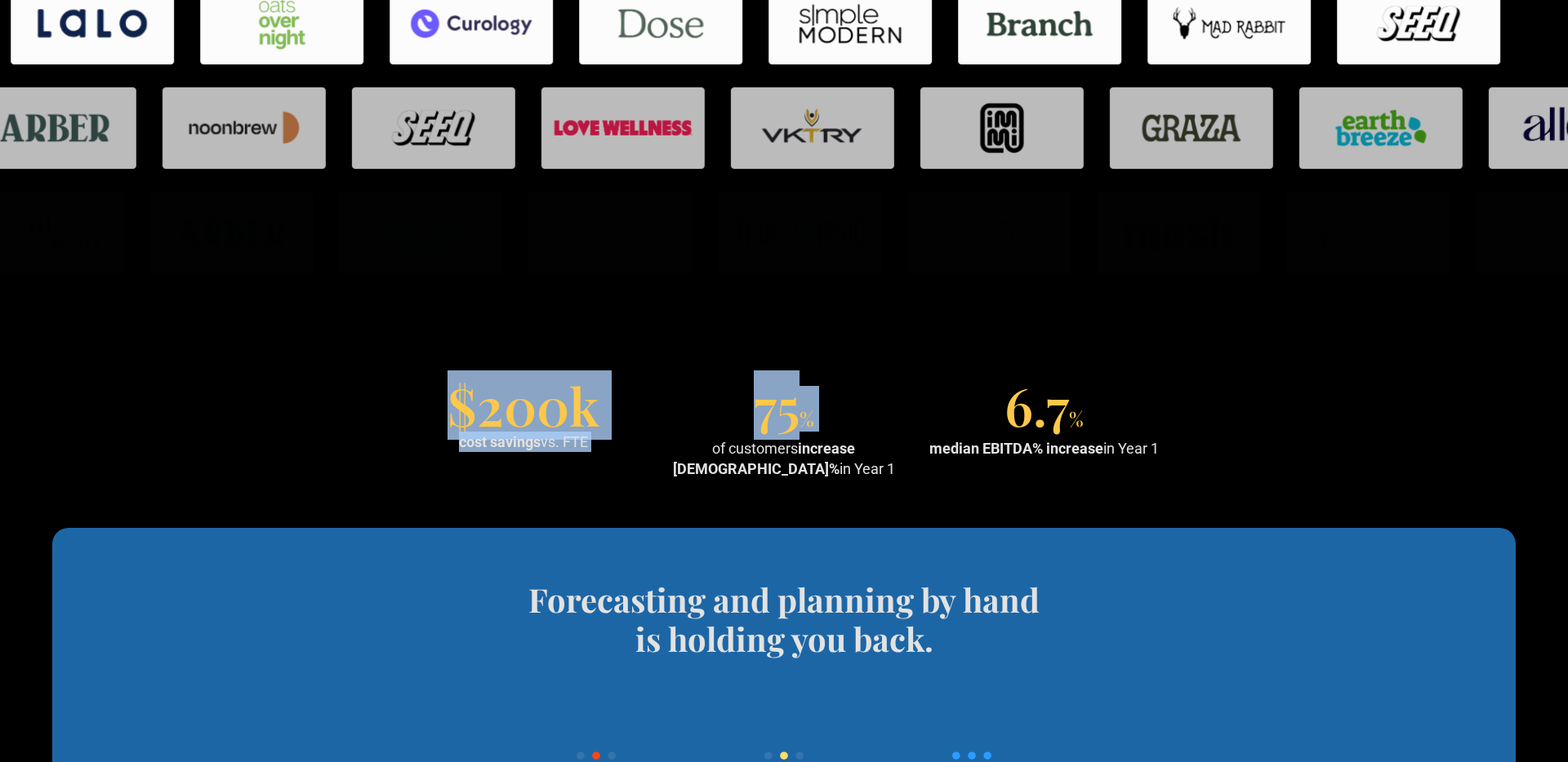
drag, startPoint x: 798, startPoint y: 520, endPoint x: 926, endPoint y: 637, distance: 173.4
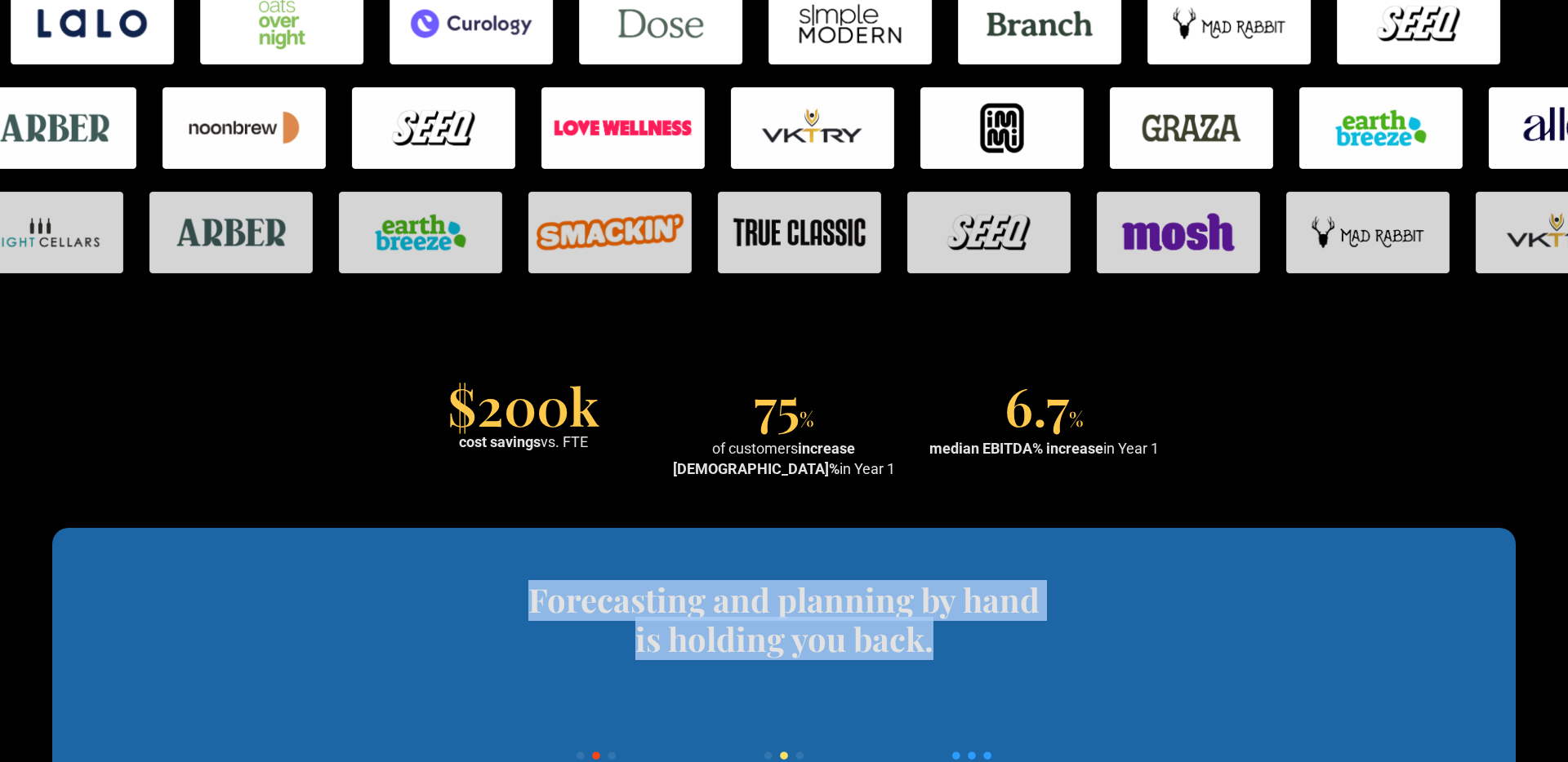
drag, startPoint x: 926, startPoint y: 637, endPoint x: 772, endPoint y: 563, distance: 170.9
